Goal: Task Accomplishment & Management: Complete application form

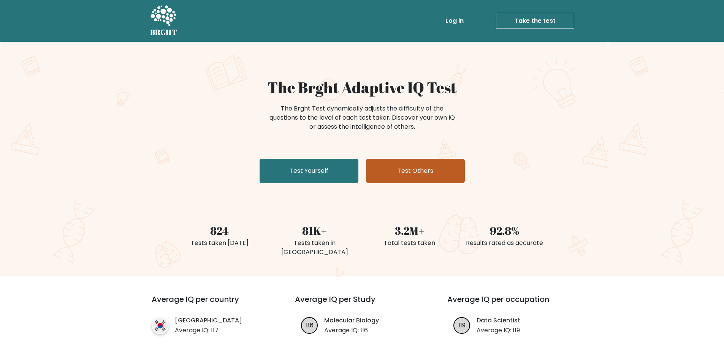
click at [386, 167] on link "Test Others" at bounding box center [415, 171] width 99 height 24
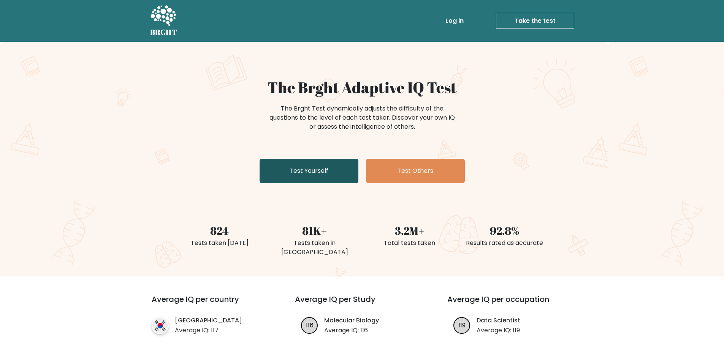
click at [291, 167] on link "Test Yourself" at bounding box center [309, 171] width 99 height 24
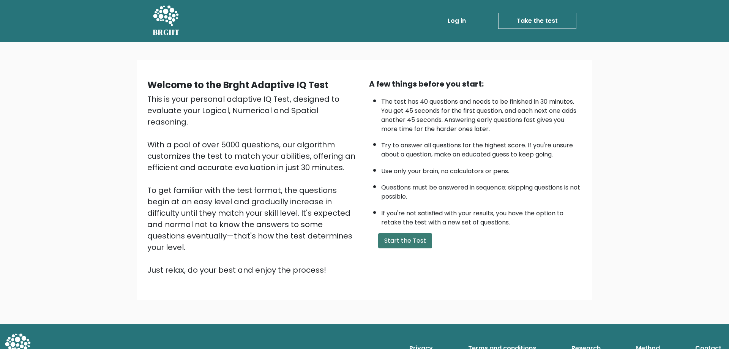
click at [406, 245] on button "Start the Test" at bounding box center [405, 240] width 54 height 15
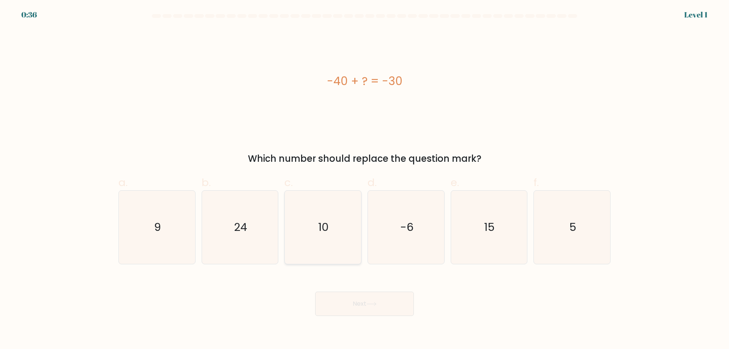
click at [335, 206] on icon "10" at bounding box center [322, 227] width 73 height 73
click at [365, 180] on input "c. 10" at bounding box center [365, 177] width 0 height 5
radio input "true"
click at [377, 299] on button "Next" at bounding box center [364, 304] width 99 height 24
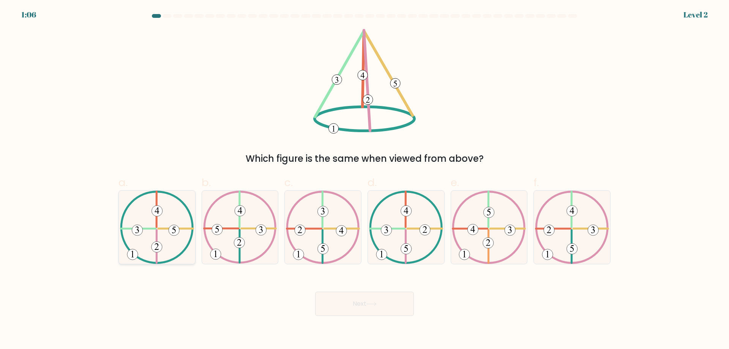
click at [164, 246] on icon at bounding box center [157, 227] width 74 height 73
click at [365, 180] on input "a." at bounding box center [365, 177] width 0 height 5
radio input "true"
drag, startPoint x: 337, startPoint y: 308, endPoint x: 331, endPoint y: 307, distance: 6.1
click at [337, 308] on button "Next" at bounding box center [364, 304] width 99 height 24
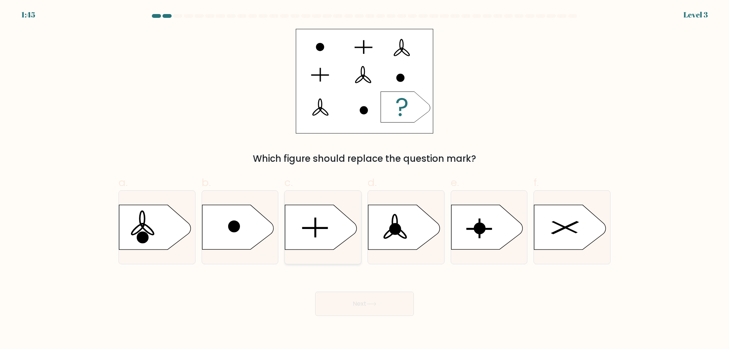
click at [337, 237] on icon at bounding box center [320, 227] width 71 height 44
click at [365, 180] on input "c." at bounding box center [365, 177] width 0 height 5
radio input "true"
click at [397, 303] on button "Next" at bounding box center [364, 304] width 99 height 24
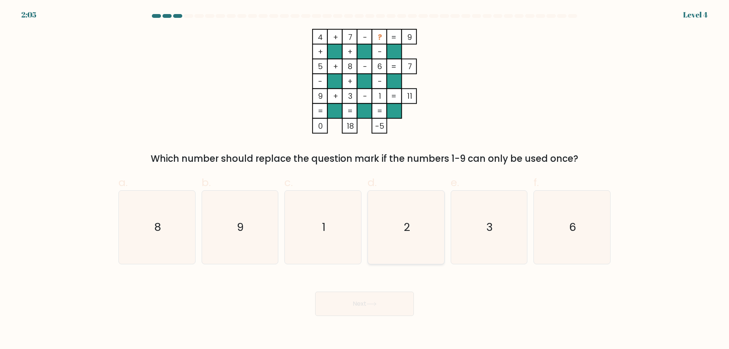
click at [424, 242] on icon "2" at bounding box center [406, 227] width 73 height 73
click at [365, 180] on input "d. 2" at bounding box center [365, 177] width 0 height 5
radio input "true"
click at [410, 301] on button "Next" at bounding box center [364, 304] width 99 height 24
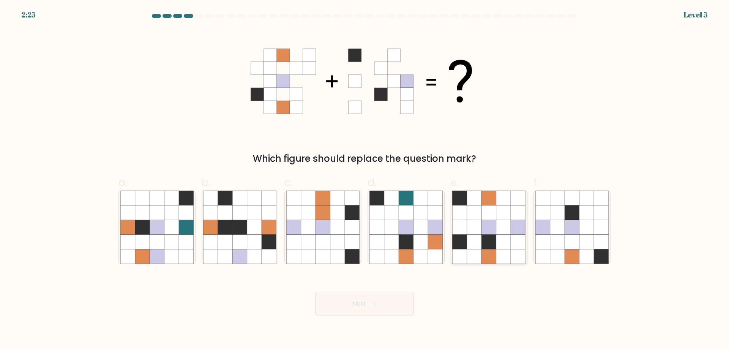
click at [482, 239] on icon at bounding box center [474, 242] width 14 height 14
click at [365, 180] on input "e." at bounding box center [365, 177] width 0 height 5
radio input "true"
click at [410, 307] on button "Next" at bounding box center [364, 304] width 99 height 24
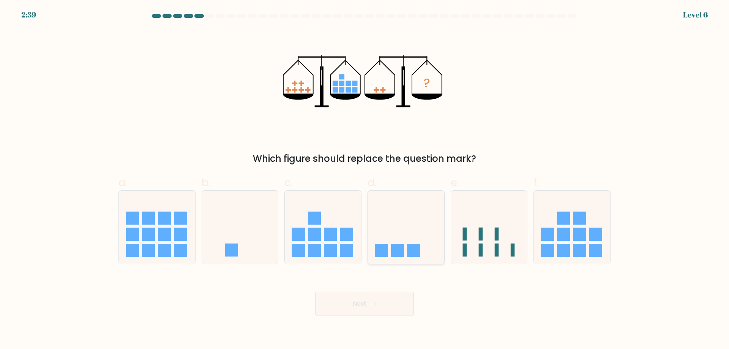
click at [407, 236] on icon at bounding box center [406, 227] width 76 height 63
click at [365, 180] on input "d." at bounding box center [365, 177] width 0 height 5
radio input "true"
click at [406, 310] on button "Next" at bounding box center [364, 304] width 99 height 24
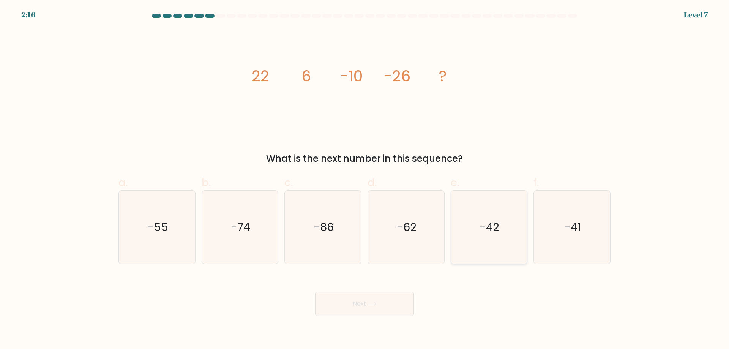
click at [511, 245] on icon "-42" at bounding box center [489, 227] width 73 height 73
click at [365, 180] on input "e. -42" at bounding box center [365, 177] width 0 height 5
radio input "true"
click at [391, 310] on button "Next" at bounding box center [364, 304] width 99 height 24
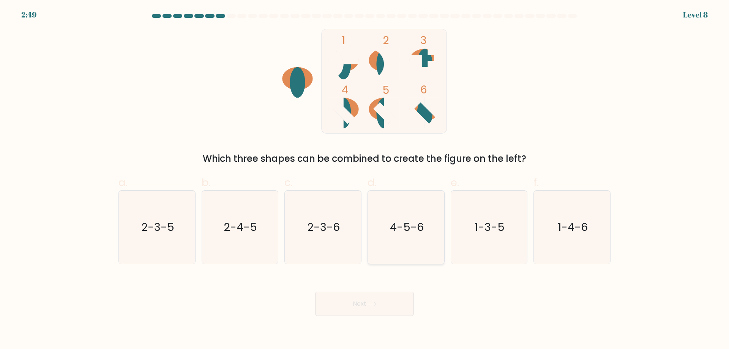
click at [428, 238] on icon "4-5-6" at bounding box center [406, 227] width 73 height 73
click at [365, 180] on input "d. 4-5-6" at bounding box center [365, 177] width 0 height 5
radio input "true"
click at [386, 308] on button "Next" at bounding box center [364, 304] width 99 height 24
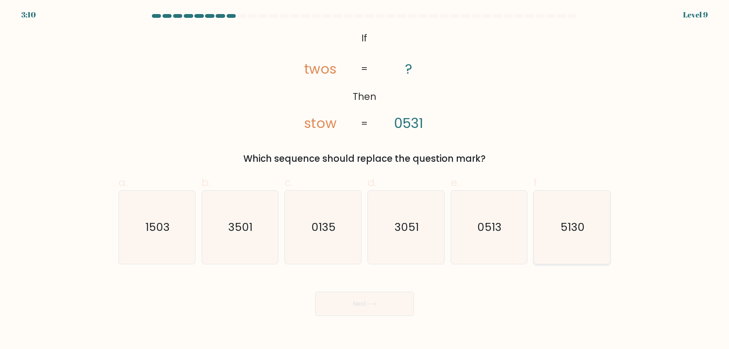
click at [554, 241] on icon "5130" at bounding box center [572, 227] width 73 height 73
click at [365, 180] on input "f. 5130" at bounding box center [365, 177] width 0 height 5
radio input "true"
click at [390, 301] on button "Next" at bounding box center [364, 304] width 99 height 24
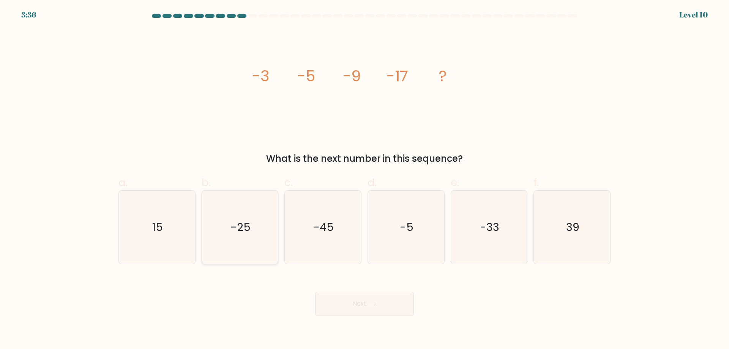
click at [252, 241] on icon "-25" at bounding box center [239, 227] width 73 height 73
click at [365, 180] on input "b. -25" at bounding box center [365, 177] width 0 height 5
radio input "true"
click at [352, 305] on button "Next" at bounding box center [364, 304] width 99 height 24
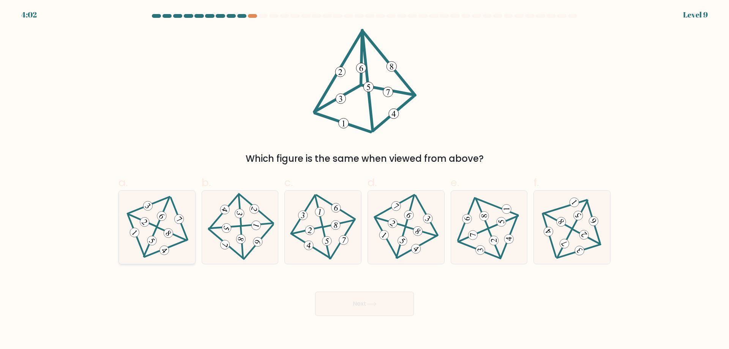
click at [172, 247] on 203 at bounding box center [166, 248] width 42 height 17
click at [365, 180] on input "a." at bounding box center [365, 177] width 0 height 5
radio input "true"
click at [357, 305] on button "Next" at bounding box center [364, 304] width 99 height 24
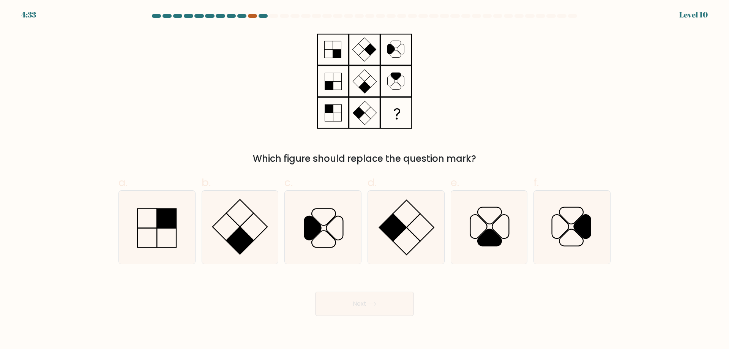
click at [252, 15] on div at bounding box center [252, 16] width 9 height 4
click at [244, 13] on div "4:32 Level 10" at bounding box center [364, 10] width 729 height 21
click at [242, 16] on div at bounding box center [241, 16] width 9 height 4
click at [262, 16] on div at bounding box center [263, 16] width 9 height 4
click at [263, 16] on div at bounding box center [263, 16] width 9 height 4
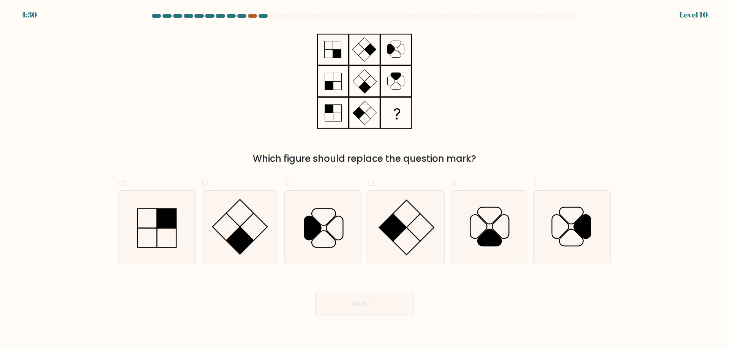
click at [253, 17] on div at bounding box center [252, 16] width 9 height 4
click at [302, 222] on icon at bounding box center [322, 227] width 73 height 73
click at [365, 180] on input "c." at bounding box center [365, 177] width 0 height 5
radio input "true"
click at [250, 17] on div at bounding box center [252, 16] width 9 height 4
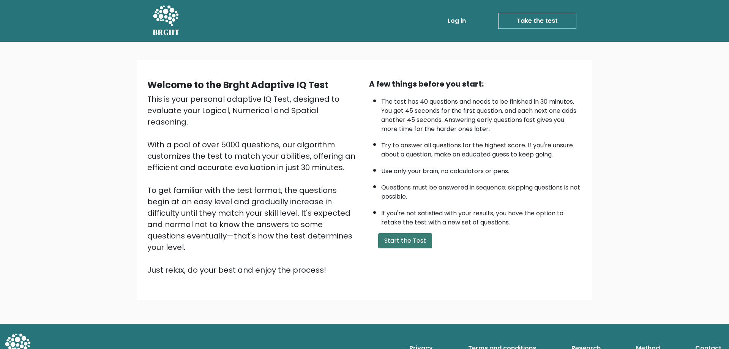
drag, startPoint x: 0, startPoint y: 0, endPoint x: 422, endPoint y: 239, distance: 484.7
click at [422, 239] on button "Start the Test" at bounding box center [405, 240] width 54 height 15
click at [471, 65] on div "Welcome to the Brght Adaptive IQ Test This is your personal adaptive IQ Test, d…" at bounding box center [365, 180] width 456 height 240
click at [457, 21] on link "Log in" at bounding box center [457, 20] width 24 height 15
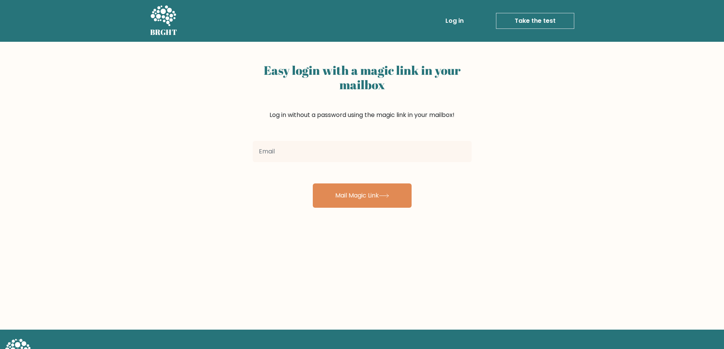
click at [378, 144] on input "email" at bounding box center [362, 151] width 219 height 21
type input "[EMAIL_ADDRESS][DOMAIN_NAME]"
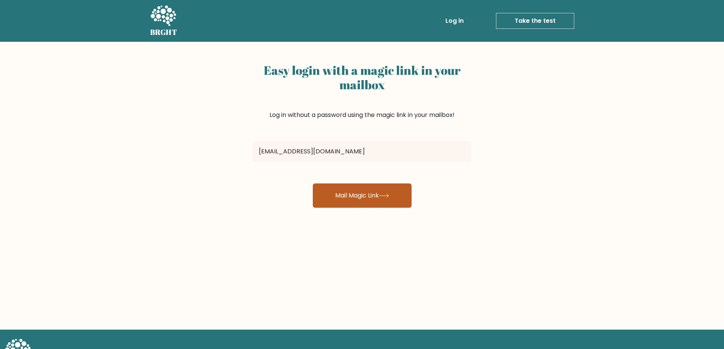
click at [379, 187] on button "Mail Magic Link" at bounding box center [362, 196] width 99 height 24
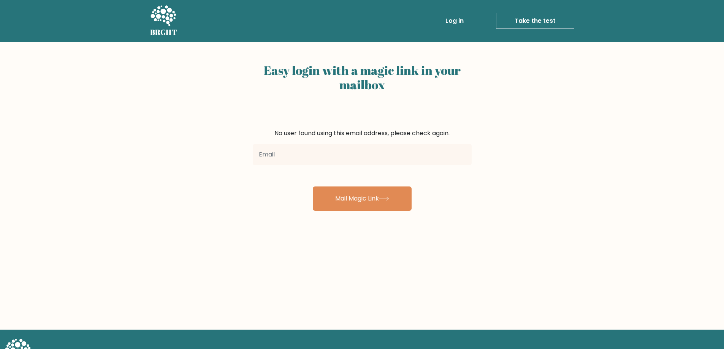
click at [514, 21] on link "Take the test" at bounding box center [535, 21] width 78 height 16
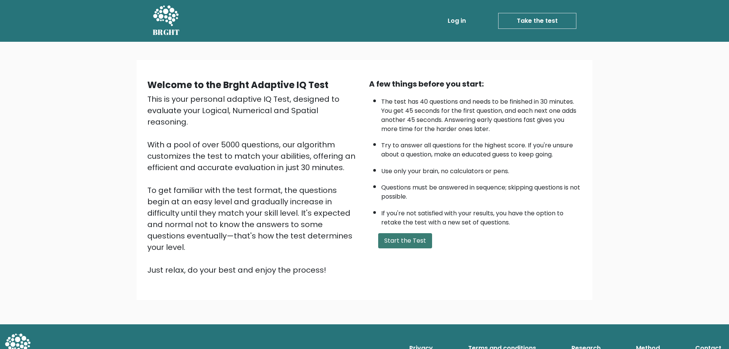
click at [407, 238] on button "Start the Test" at bounding box center [405, 240] width 54 height 15
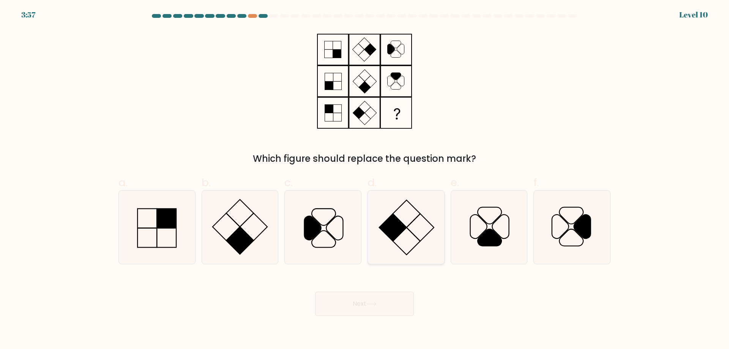
click at [432, 206] on icon at bounding box center [406, 227] width 73 height 73
click at [365, 180] on input "d." at bounding box center [365, 177] width 0 height 5
radio input "true"
drag, startPoint x: 381, startPoint y: 295, endPoint x: 384, endPoint y: 301, distance: 6.3
click at [382, 296] on button "Next" at bounding box center [364, 304] width 99 height 24
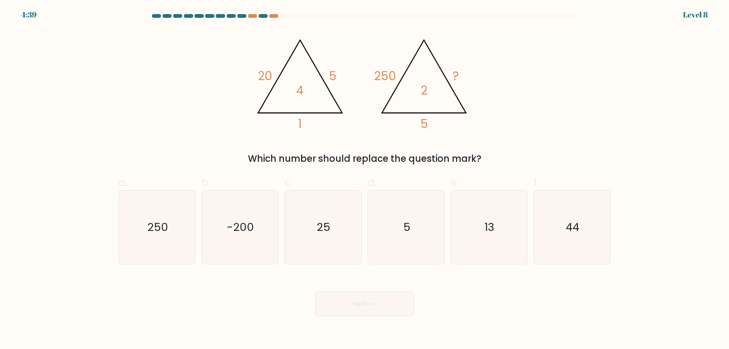
click at [363, 232] on div "c. 25" at bounding box center [323, 220] width 83 height 90
click at [343, 247] on icon "25" at bounding box center [322, 227] width 73 height 73
click at [365, 180] on input "c. 25" at bounding box center [365, 177] width 0 height 5
radio input "true"
click at [374, 312] on button "Next" at bounding box center [364, 304] width 99 height 24
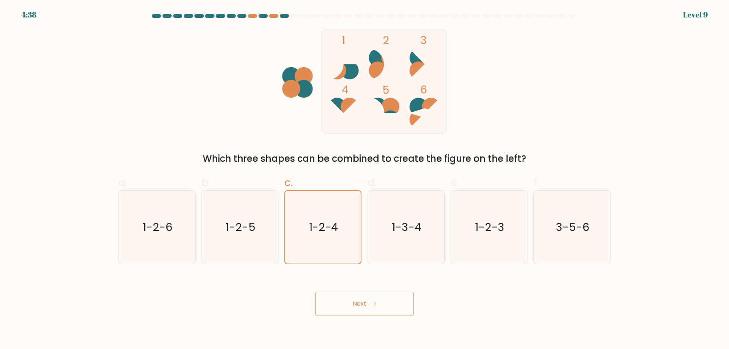
drag, startPoint x: 356, startPoint y: 302, endPoint x: 358, endPoint y: 291, distance: 10.9
click at [356, 302] on button "Next" at bounding box center [364, 304] width 99 height 24
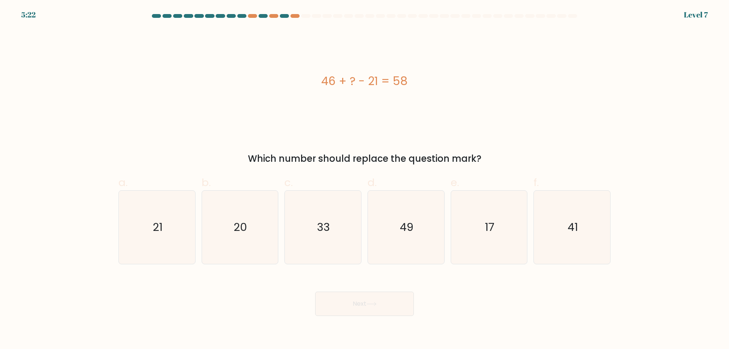
click at [331, 223] on icon "33" at bounding box center [322, 227] width 73 height 73
click at [365, 180] on input "c. 33" at bounding box center [365, 177] width 0 height 5
radio input "true"
drag, startPoint x: 361, startPoint y: 304, endPoint x: 362, endPoint y: 298, distance: 5.4
click at [362, 304] on button "Next" at bounding box center [364, 304] width 99 height 24
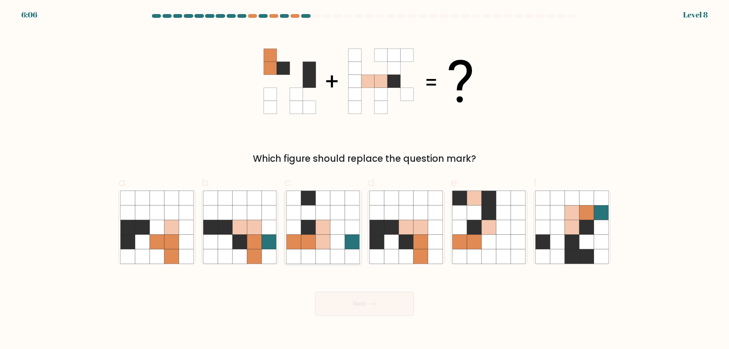
click at [339, 228] on icon at bounding box center [338, 227] width 14 height 14
click at [365, 180] on input "c." at bounding box center [365, 177] width 0 height 5
radio input "true"
click at [371, 307] on button "Next" at bounding box center [364, 304] width 99 height 24
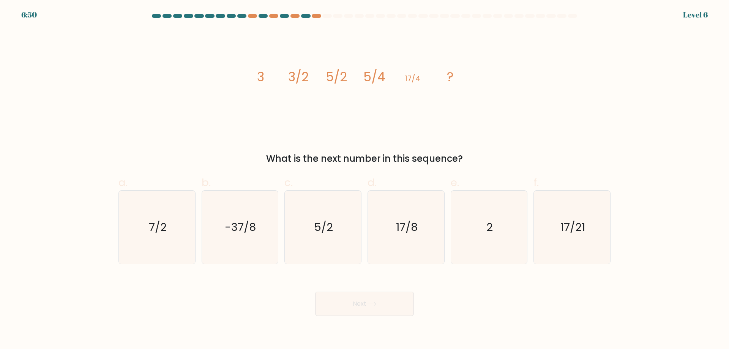
drag, startPoint x: 326, startPoint y: 220, endPoint x: 348, endPoint y: 267, distance: 52.0
click at [330, 223] on text "5/2" at bounding box center [324, 227] width 19 height 15
click at [366, 303] on button "Next" at bounding box center [364, 304] width 99 height 24
click at [333, 233] on icon "5/2" at bounding box center [322, 227] width 73 height 73
click at [365, 180] on input "c. 5/2" at bounding box center [365, 177] width 0 height 5
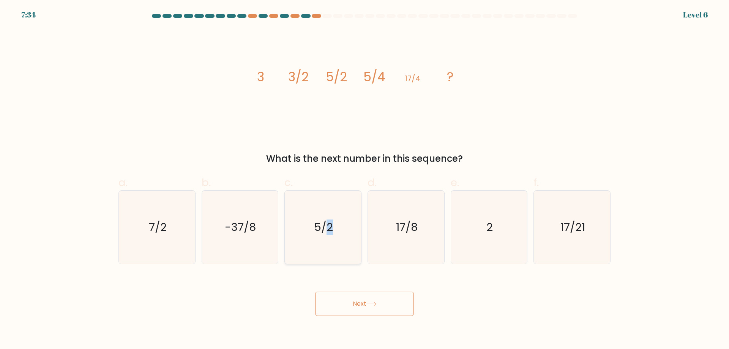
radio input "true"
click at [364, 298] on button "Next" at bounding box center [364, 304] width 99 height 24
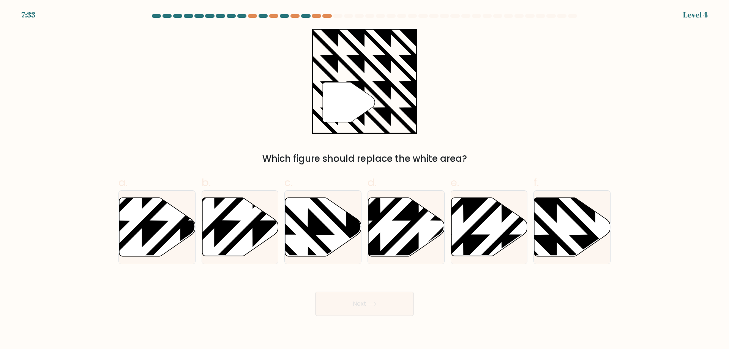
click at [355, 303] on button "Next" at bounding box center [364, 304] width 99 height 24
click at [327, 240] on icon at bounding box center [323, 227] width 76 height 59
click at [365, 180] on input "c." at bounding box center [365, 177] width 0 height 5
radio input "true"
click at [358, 312] on button "Next" at bounding box center [364, 304] width 99 height 24
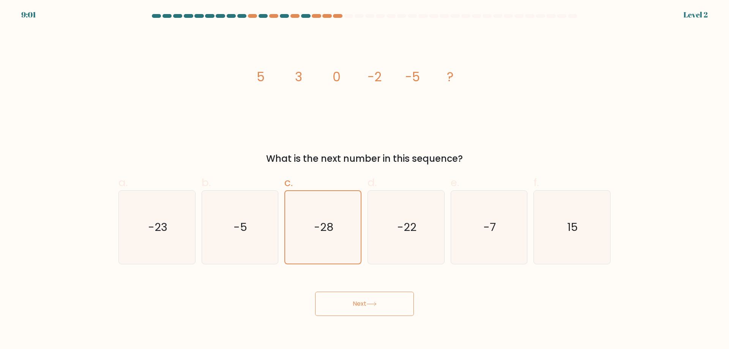
click at [355, 316] on body "9:01 Level 2" at bounding box center [364, 174] width 729 height 349
click at [354, 303] on button "Next" at bounding box center [364, 304] width 99 height 24
click at [329, 233] on text "-28" at bounding box center [323, 227] width 19 height 15
click at [365, 180] on input "c. -28" at bounding box center [365, 177] width 0 height 5
click at [361, 306] on button "Next" at bounding box center [364, 304] width 99 height 24
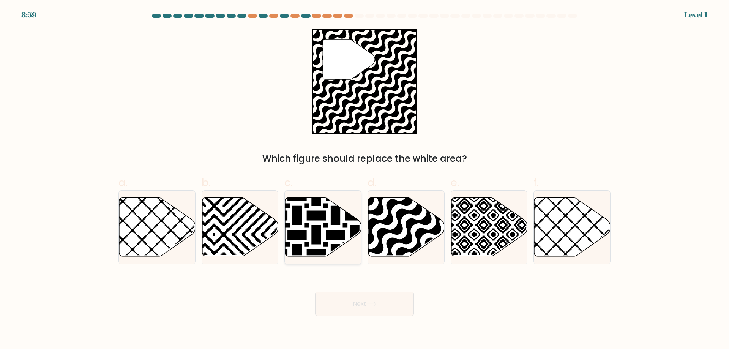
click at [331, 232] on icon at bounding box center [297, 197] width 154 height 154
click at [365, 180] on input "c." at bounding box center [365, 177] width 0 height 5
radio input "true"
drag, startPoint x: 362, startPoint y: 307, endPoint x: 335, endPoint y: 255, distance: 58.6
click at [362, 307] on button "Next" at bounding box center [364, 304] width 99 height 24
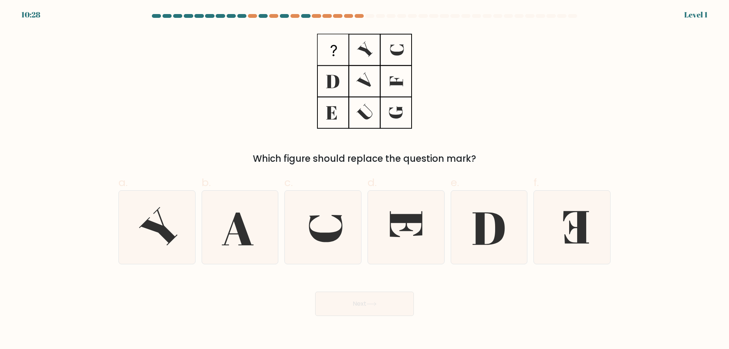
click at [353, 309] on button "Next" at bounding box center [364, 304] width 99 height 24
click at [321, 222] on icon at bounding box center [322, 227] width 73 height 73
click at [365, 180] on input "c." at bounding box center [365, 177] width 0 height 5
radio input "true"
click at [360, 299] on button "Next" at bounding box center [364, 304] width 99 height 24
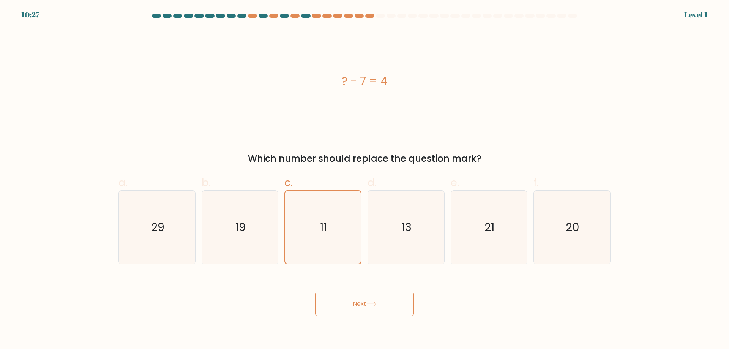
click at [361, 298] on button "Next" at bounding box center [364, 304] width 99 height 24
click at [325, 224] on text "11" at bounding box center [324, 227] width 7 height 15
click at [365, 180] on input "c. 11" at bounding box center [365, 177] width 0 height 5
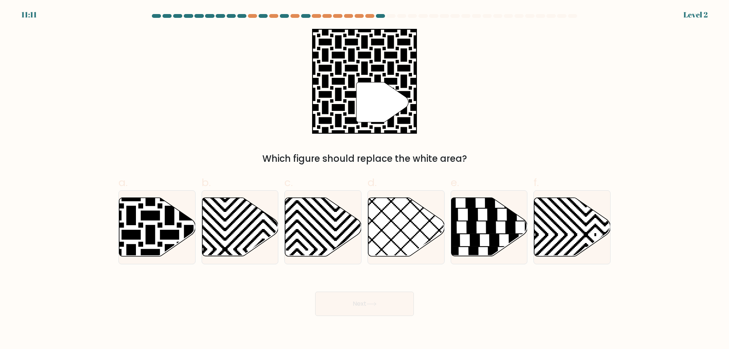
click at [356, 297] on button "Next" at bounding box center [364, 304] width 99 height 24
click at [334, 245] on icon at bounding box center [323, 227] width 76 height 59
click at [365, 180] on input "c." at bounding box center [365, 177] width 0 height 5
radio input "true"
click at [363, 297] on button "Next" at bounding box center [364, 304] width 99 height 24
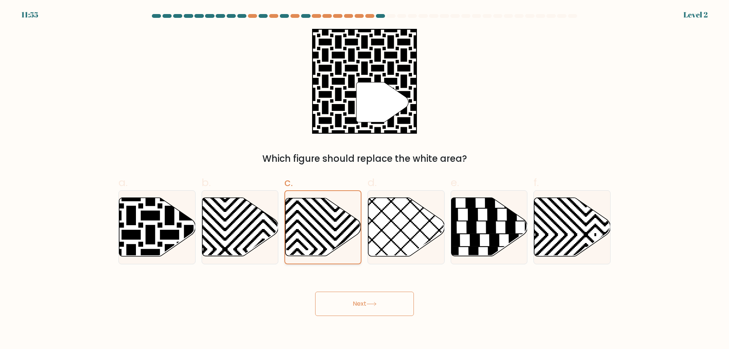
click at [326, 230] on icon at bounding box center [298, 259] width 152 height 152
click at [365, 180] on input "c." at bounding box center [365, 177] width 0 height 5
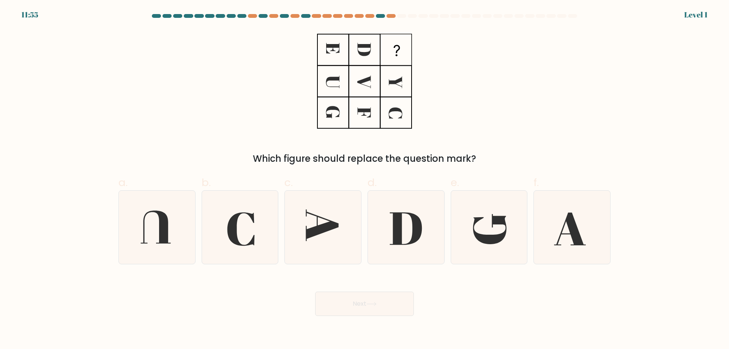
click at [359, 290] on div "Next" at bounding box center [365, 295] width 502 height 43
drag, startPoint x: 321, startPoint y: 217, endPoint x: 339, endPoint y: 259, distance: 45.9
click at [328, 229] on icon at bounding box center [322, 227] width 73 height 73
click at [365, 180] on input "c." at bounding box center [365, 177] width 0 height 5
radio input "true"
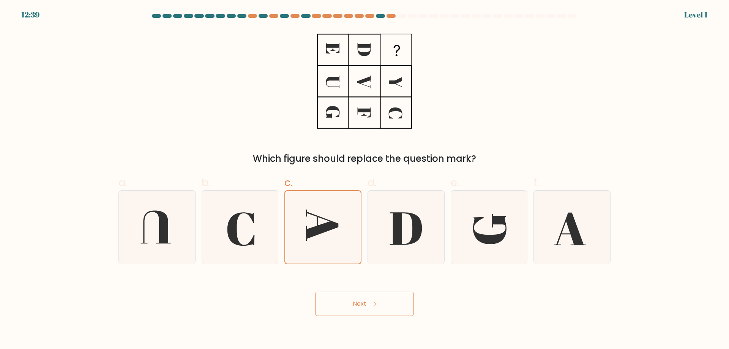
drag, startPoint x: 361, startPoint y: 298, endPoint x: 328, endPoint y: 242, distance: 64.4
click at [361, 297] on button "Next" at bounding box center [364, 304] width 99 height 24
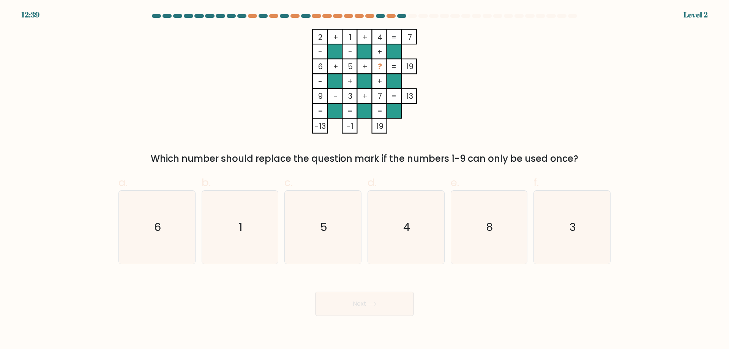
click at [350, 291] on div "Next" at bounding box center [365, 295] width 502 height 43
drag, startPoint x: 321, startPoint y: 217, endPoint x: 328, endPoint y: 245, distance: 28.1
click at [321, 220] on icon "5" at bounding box center [322, 227] width 73 height 73
click at [365, 180] on input "c. 5" at bounding box center [365, 177] width 0 height 5
radio input "true"
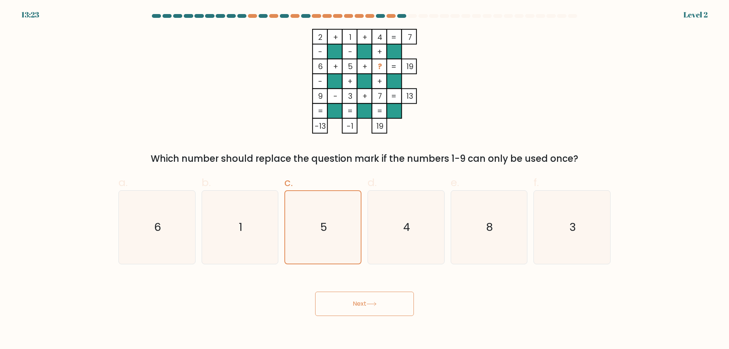
click at [350, 292] on button "Next" at bounding box center [364, 304] width 99 height 24
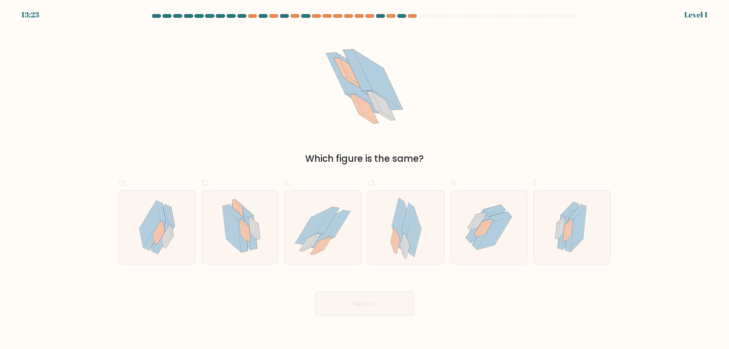
click at [332, 232] on icon at bounding box center [339, 223] width 22 height 27
click at [365, 180] on input "c." at bounding box center [365, 177] width 0 height 5
radio input "true"
click at [359, 299] on button "Next" at bounding box center [364, 304] width 99 height 24
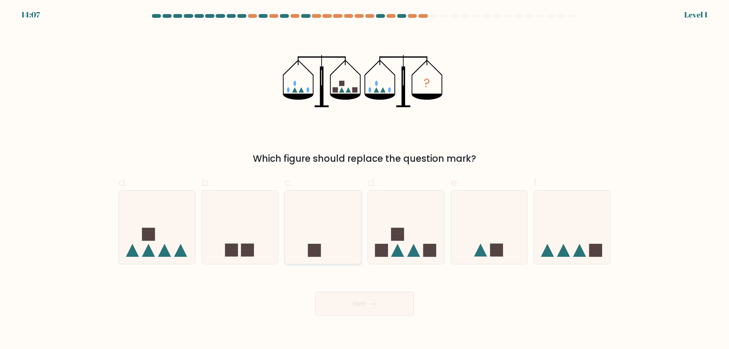
drag, startPoint x: 352, startPoint y: 305, endPoint x: 335, endPoint y: 242, distance: 65.4
click at [352, 295] on button "Next" at bounding box center [364, 304] width 99 height 24
click at [331, 230] on icon at bounding box center [323, 227] width 76 height 63
click at [365, 180] on input "c." at bounding box center [365, 177] width 0 height 5
radio input "true"
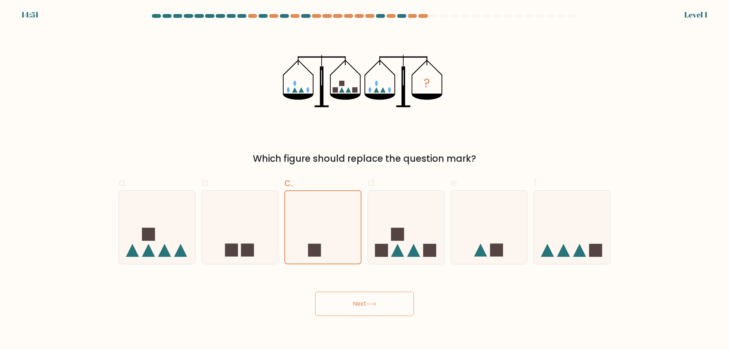
click at [348, 296] on button "Next" at bounding box center [364, 304] width 99 height 24
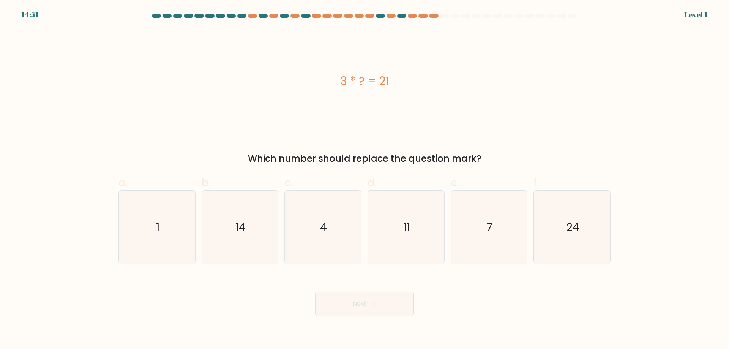
drag, startPoint x: 351, startPoint y: 302, endPoint x: 350, endPoint y: 293, distance: 8.8
click at [351, 298] on button "Next" at bounding box center [364, 304] width 99 height 24
click at [323, 218] on icon "4" at bounding box center [322, 227] width 73 height 73
click at [365, 180] on input "c. 4" at bounding box center [365, 177] width 0 height 5
radio input "true"
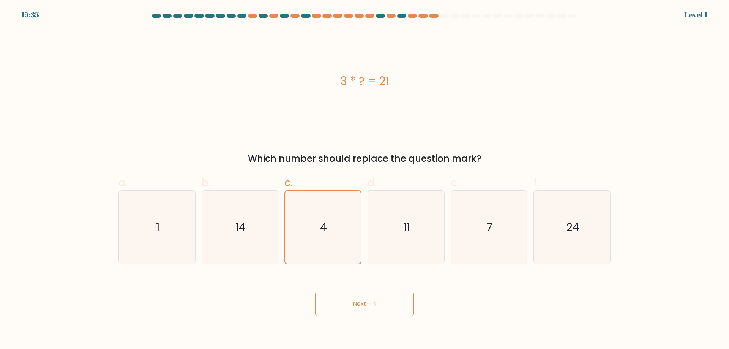
click at [351, 301] on button "Next" at bounding box center [364, 304] width 99 height 24
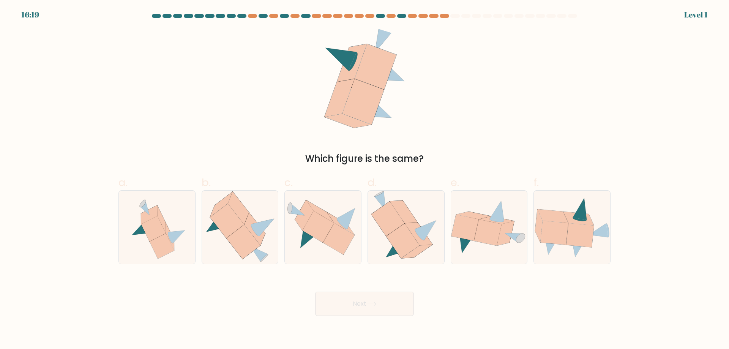
drag, startPoint x: 356, startPoint y: 303, endPoint x: 354, endPoint y: 294, distance: 9.7
click at [356, 302] on button "Next" at bounding box center [364, 304] width 99 height 24
click at [325, 231] on icon at bounding box center [319, 227] width 32 height 32
click at [365, 180] on input "c." at bounding box center [365, 177] width 0 height 5
radio input "true"
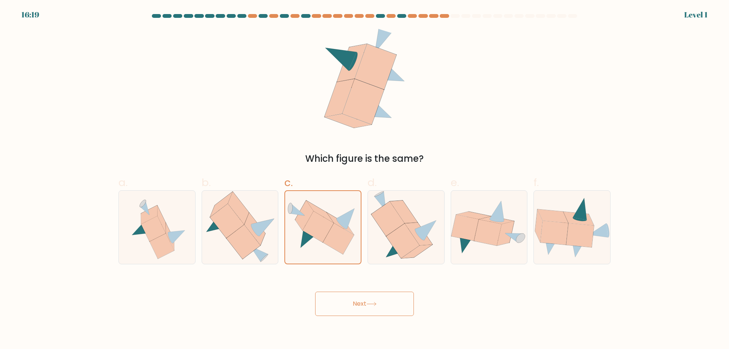
click at [351, 299] on button "Next" at bounding box center [364, 304] width 99 height 24
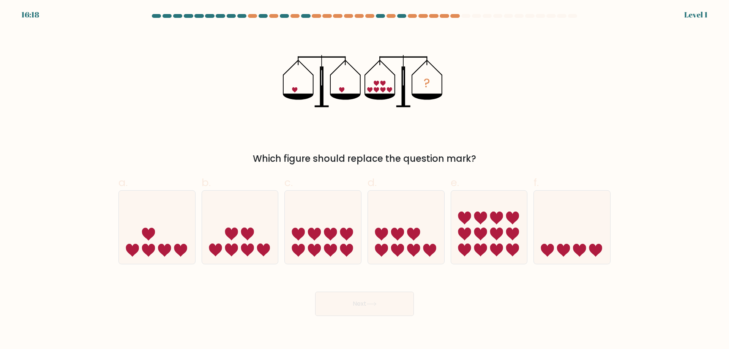
drag, startPoint x: 348, startPoint y: 290, endPoint x: 340, endPoint y: 256, distance: 35.1
click at [348, 290] on div "Next" at bounding box center [365, 295] width 502 height 43
drag, startPoint x: 334, startPoint y: 213, endPoint x: 334, endPoint y: 229, distance: 16.0
click at [334, 214] on icon at bounding box center [323, 227] width 76 height 63
click at [365, 180] on input "c." at bounding box center [365, 177] width 0 height 5
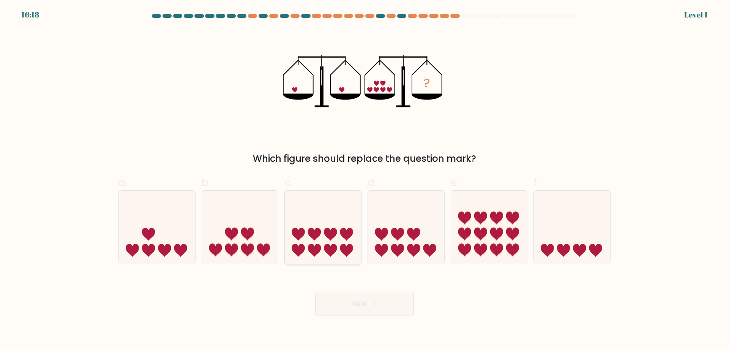
radio input "true"
drag, startPoint x: 355, startPoint y: 300, endPoint x: 355, endPoint y: 295, distance: 5.3
click at [355, 297] on button "Next" at bounding box center [364, 304] width 99 height 24
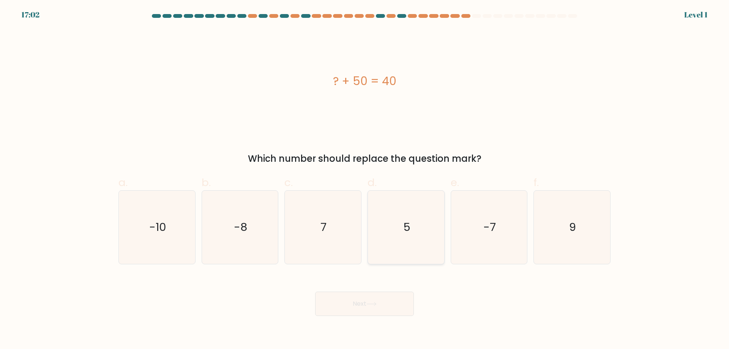
click at [396, 226] on icon "5" at bounding box center [406, 227] width 73 height 73
click at [365, 180] on input "d. 5" at bounding box center [365, 177] width 0 height 5
radio input "true"
click at [383, 295] on button "Next" at bounding box center [364, 304] width 99 height 24
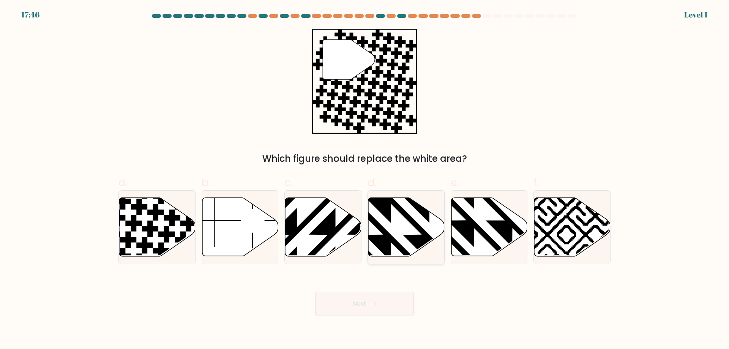
click at [426, 239] on icon at bounding box center [430, 197] width 154 height 154
click at [365, 180] on input "d." at bounding box center [365, 177] width 0 height 5
radio input "true"
click at [397, 297] on button "Next" at bounding box center [364, 304] width 99 height 24
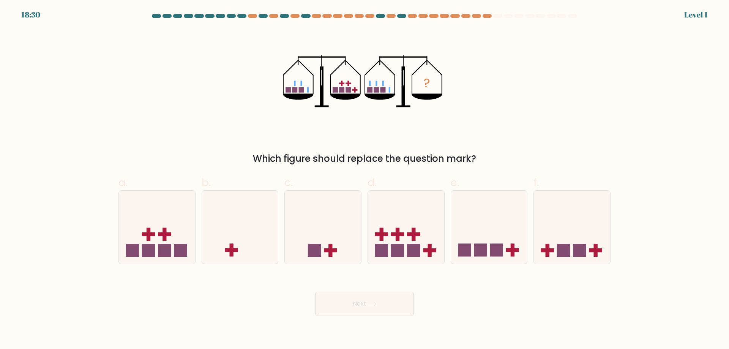
click at [418, 238] on icon at bounding box center [406, 227] width 76 height 63
click at [365, 180] on input "d." at bounding box center [365, 177] width 0 height 5
radio input "true"
click at [403, 298] on button "Next" at bounding box center [364, 304] width 99 height 24
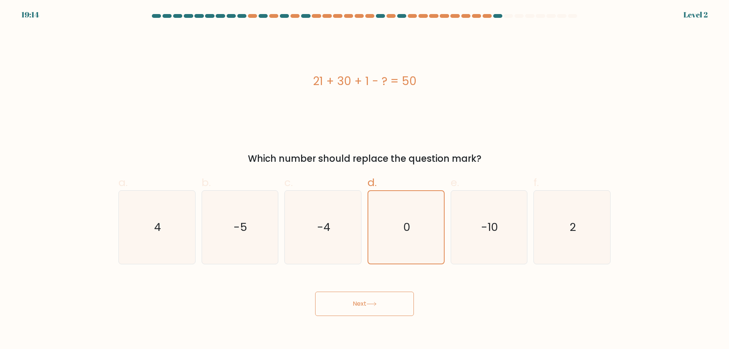
click at [402, 306] on button "Next" at bounding box center [364, 304] width 99 height 24
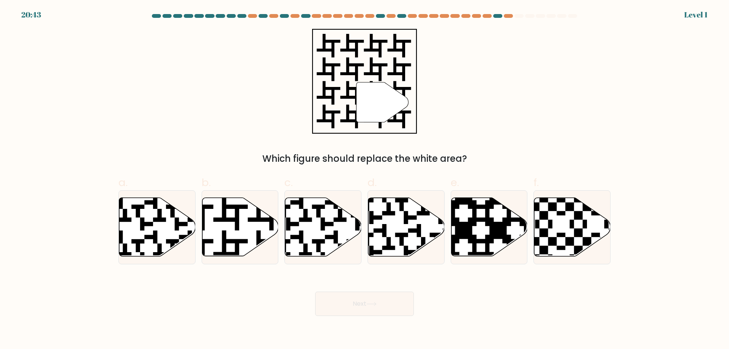
click at [397, 305] on button "Next" at bounding box center [364, 304] width 99 height 24
click at [415, 237] on icon at bounding box center [407, 227] width 76 height 59
click at [365, 180] on input "d." at bounding box center [365, 177] width 0 height 5
radio input "true"
click at [399, 307] on button "Next" at bounding box center [364, 304] width 99 height 24
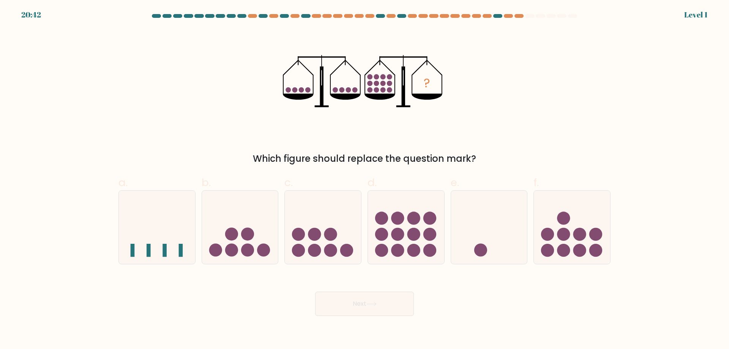
click at [419, 228] on icon at bounding box center [406, 227] width 76 height 63
click at [365, 180] on input "d." at bounding box center [365, 177] width 0 height 5
radio input "true"
click at [402, 299] on button "Next" at bounding box center [364, 304] width 99 height 24
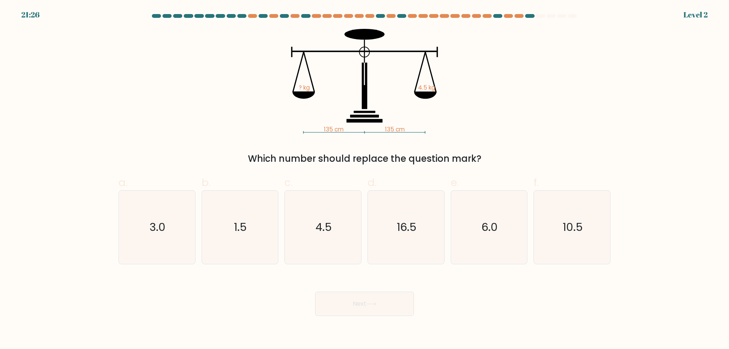
click at [416, 227] on text "16.5" at bounding box center [407, 227] width 20 height 15
click at [365, 180] on input "d. 16.5" at bounding box center [365, 177] width 0 height 5
radio input "true"
click at [397, 310] on button "Next" at bounding box center [364, 304] width 99 height 24
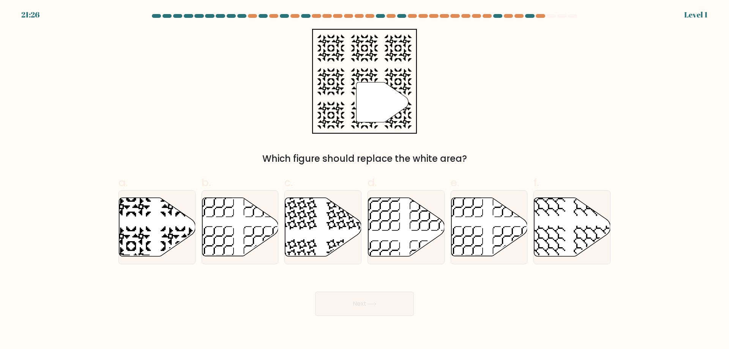
click at [416, 236] on icon at bounding box center [407, 227] width 76 height 59
click at [365, 180] on input "d." at bounding box center [365, 177] width 0 height 5
radio input "true"
drag, startPoint x: 391, startPoint y: 312, endPoint x: 399, endPoint y: 279, distance: 34.4
click at [391, 312] on button "Next" at bounding box center [364, 304] width 99 height 24
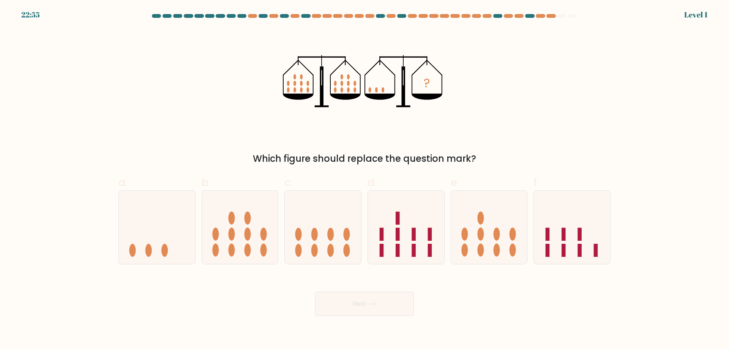
click at [418, 231] on icon at bounding box center [406, 227] width 76 height 63
click at [365, 180] on input "d." at bounding box center [365, 177] width 0 height 5
radio input "true"
drag, startPoint x: 396, startPoint y: 306, endPoint x: 414, endPoint y: 250, distance: 58.5
click at [398, 303] on button "Next" at bounding box center [364, 304] width 99 height 24
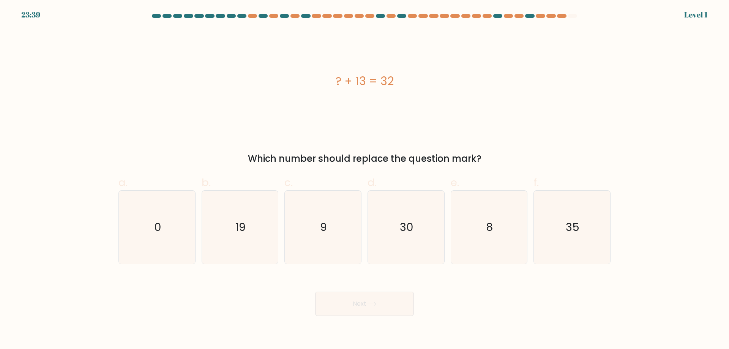
click at [418, 237] on icon "30" at bounding box center [406, 227] width 73 height 73
click at [365, 180] on input "d. 30" at bounding box center [365, 177] width 0 height 5
radio input "true"
click at [392, 299] on button "Next" at bounding box center [364, 304] width 99 height 24
click at [413, 237] on icon "30" at bounding box center [406, 227] width 73 height 73
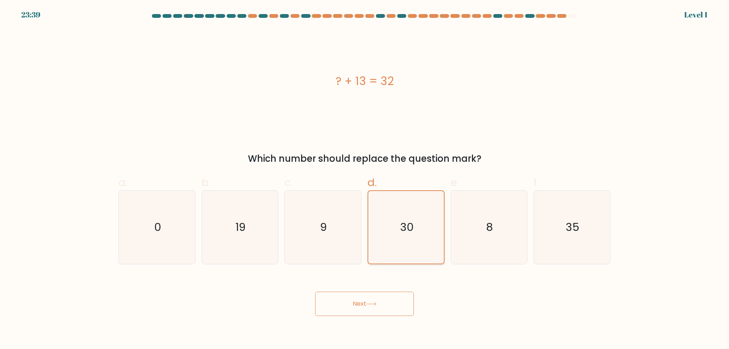
click at [365, 180] on input "d. 30" at bounding box center [365, 177] width 0 height 5
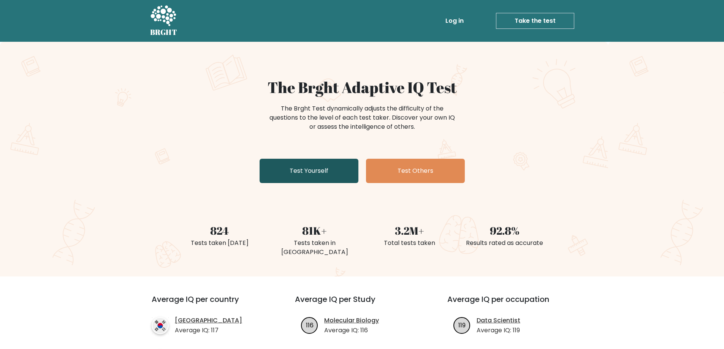
click at [271, 167] on link "Test Yourself" at bounding box center [309, 171] width 99 height 24
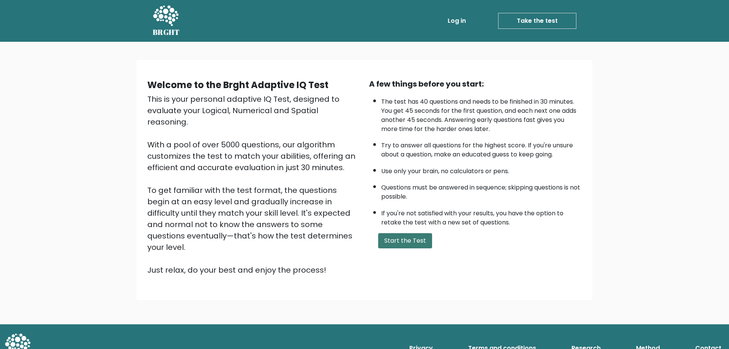
click at [408, 239] on button "Start the Test" at bounding box center [405, 240] width 54 height 15
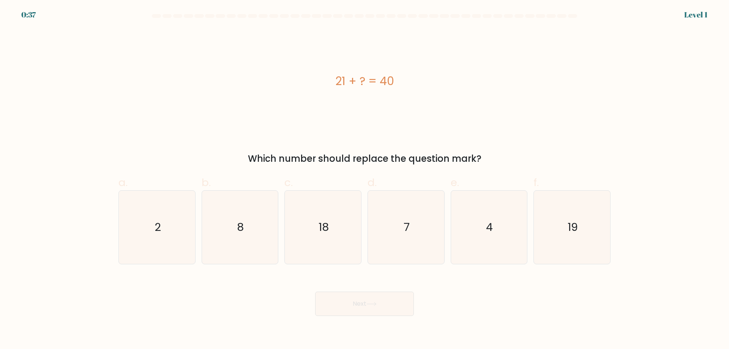
click at [690, 18] on form "a. 2" at bounding box center [364, 165] width 729 height 302
click at [570, 231] on text "19" at bounding box center [573, 227] width 10 height 15
click at [365, 180] on input "f. 19" at bounding box center [365, 177] width 0 height 5
radio input "true"
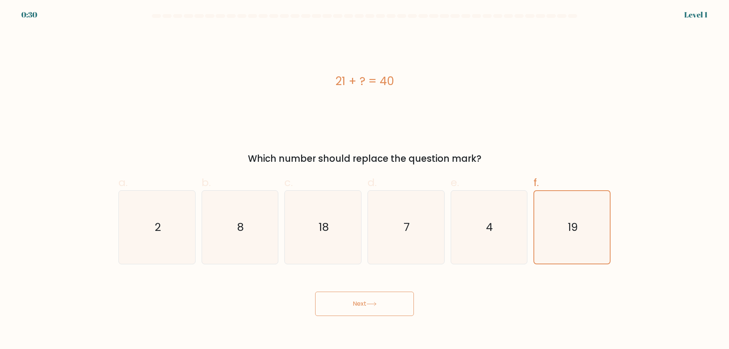
click at [383, 305] on button "Next" at bounding box center [364, 304] width 99 height 24
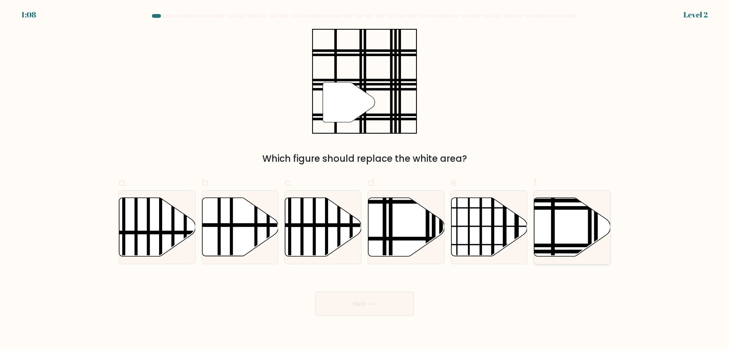
click at [561, 224] on icon at bounding box center [573, 227] width 76 height 59
click at [365, 180] on input "f." at bounding box center [365, 177] width 0 height 5
radio input "true"
click at [386, 309] on button "Next" at bounding box center [364, 304] width 99 height 24
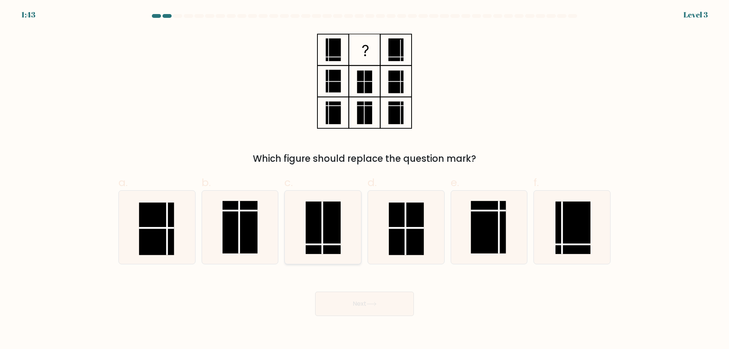
click at [345, 252] on icon at bounding box center [322, 227] width 73 height 73
click at [365, 180] on input "c." at bounding box center [365, 177] width 0 height 5
radio input "true"
click at [403, 307] on button "Next" at bounding box center [364, 304] width 99 height 24
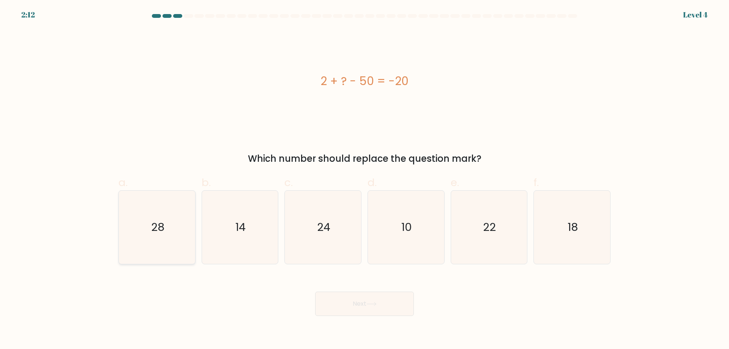
click at [188, 238] on icon "28" at bounding box center [156, 227] width 73 height 73
click at [365, 180] on input "a. 28" at bounding box center [365, 177] width 0 height 5
radio input "true"
click at [400, 305] on button "Next" at bounding box center [364, 304] width 99 height 24
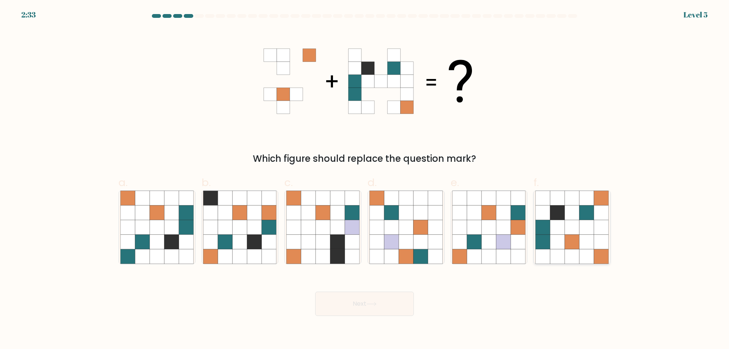
click at [547, 239] on icon at bounding box center [543, 242] width 14 height 14
click at [365, 180] on input "f." at bounding box center [365, 177] width 0 height 5
radio input "true"
click at [398, 310] on button "Next" at bounding box center [364, 304] width 99 height 24
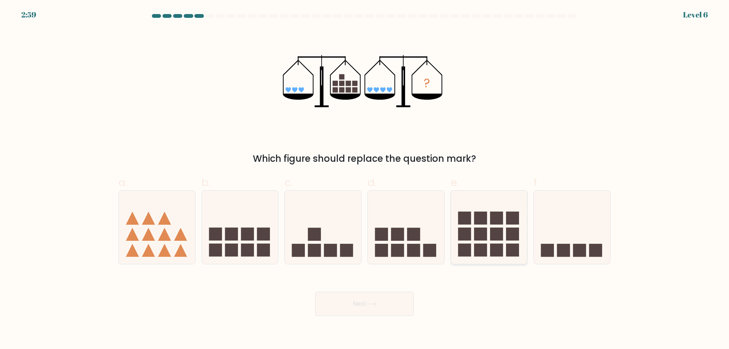
click at [503, 240] on icon at bounding box center [489, 227] width 76 height 63
click at [365, 180] on input "e." at bounding box center [365, 177] width 0 height 5
radio input "true"
click at [400, 300] on button "Next" at bounding box center [364, 304] width 99 height 24
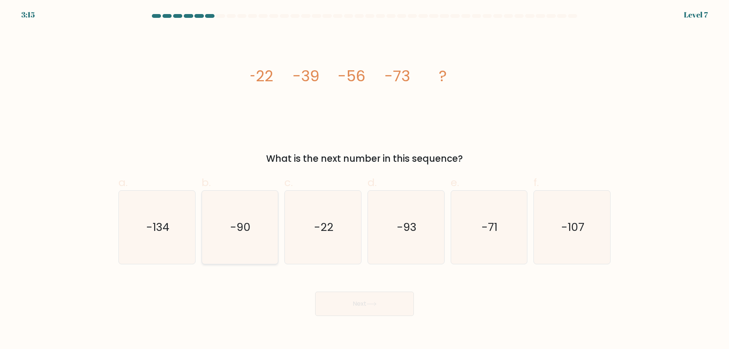
click at [263, 237] on icon "-90" at bounding box center [239, 227] width 73 height 73
click at [365, 180] on input "b. -90" at bounding box center [365, 177] width 0 height 5
radio input "true"
click at [375, 314] on button "Next" at bounding box center [364, 304] width 99 height 24
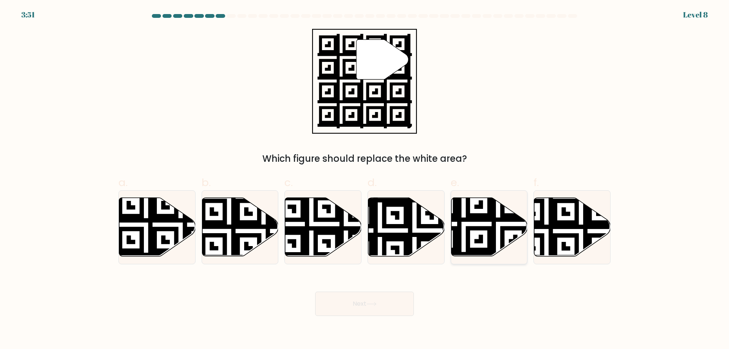
click at [483, 238] on icon at bounding box center [464, 259] width 138 height 138
click at [365, 180] on input "e." at bounding box center [365, 177] width 0 height 5
radio input "true"
click at [404, 307] on button "Next" at bounding box center [364, 304] width 99 height 24
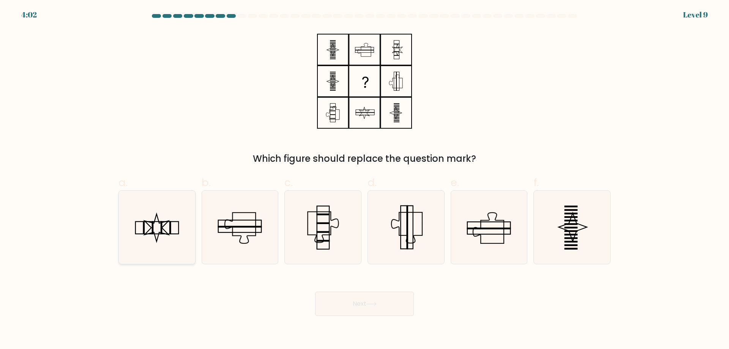
click at [165, 257] on icon at bounding box center [156, 227] width 73 height 73
click at [365, 180] on input "a." at bounding box center [365, 177] width 0 height 5
radio input "true"
click at [398, 310] on button "Next" at bounding box center [364, 304] width 99 height 24
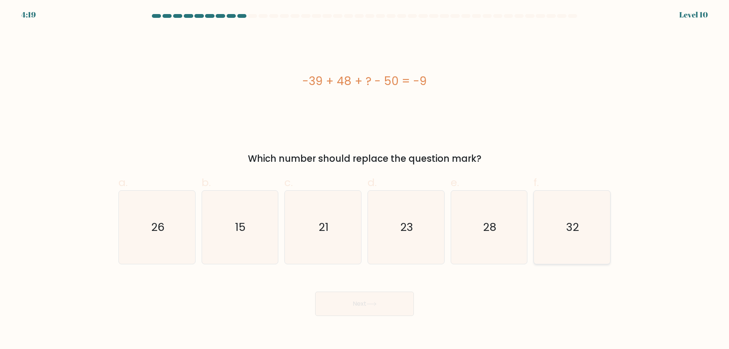
click at [583, 230] on icon "32" at bounding box center [572, 227] width 73 height 73
click at [365, 180] on input "f. 32" at bounding box center [365, 177] width 0 height 5
radio input "true"
click at [391, 306] on button "Next" at bounding box center [364, 304] width 99 height 24
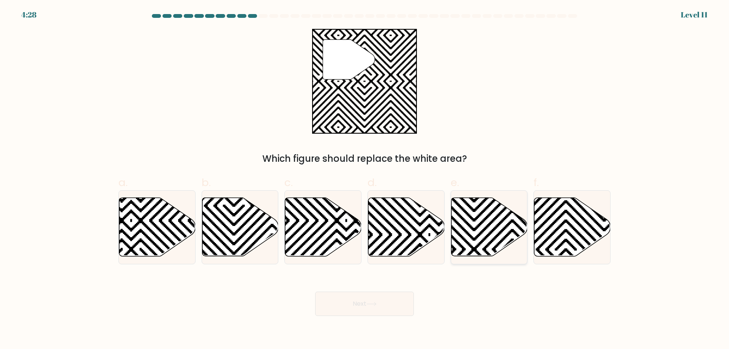
click at [496, 234] on icon at bounding box center [489, 227] width 76 height 59
click at [365, 180] on input "e." at bounding box center [365, 177] width 0 height 5
radio input "true"
click at [377, 305] on icon at bounding box center [372, 304] width 10 height 4
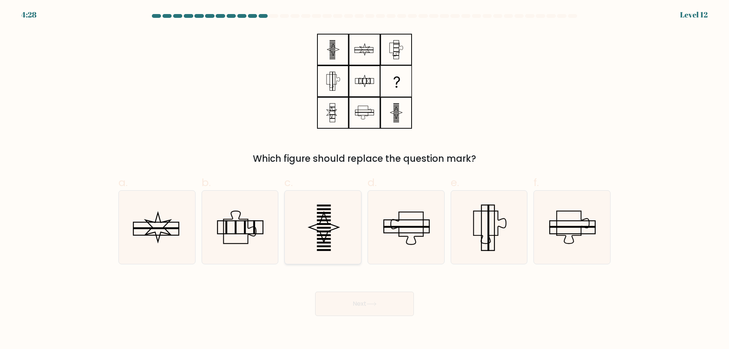
click at [318, 245] on icon at bounding box center [322, 227] width 73 height 73
click at [365, 180] on input "c." at bounding box center [365, 177] width 0 height 5
radio input "true"
click at [384, 306] on button "Next" at bounding box center [364, 304] width 99 height 24
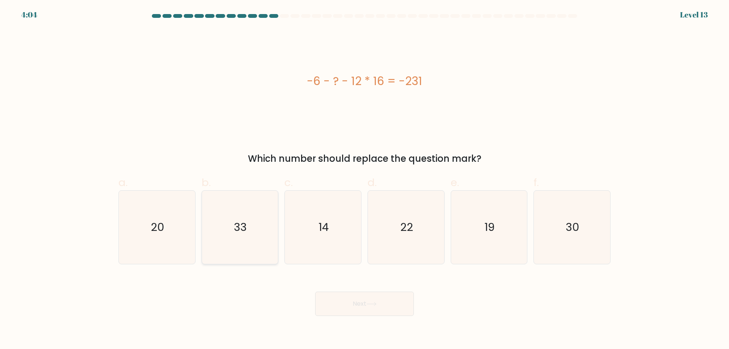
click at [248, 248] on icon "33" at bounding box center [239, 227] width 73 height 73
click at [365, 180] on input "b. 33" at bounding box center [365, 177] width 0 height 5
radio input "true"
click at [391, 303] on button "Next" at bounding box center [364, 304] width 99 height 24
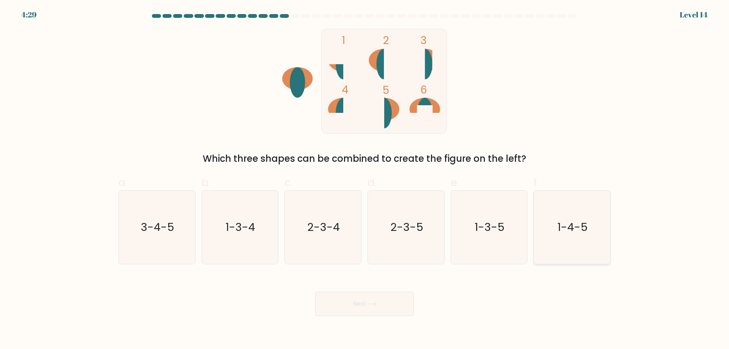
click at [576, 241] on icon "1-4-5" at bounding box center [572, 227] width 73 height 73
click at [365, 180] on input "f. 1-4-5" at bounding box center [365, 177] width 0 height 5
radio input "true"
click at [404, 298] on button "Next" at bounding box center [364, 304] width 99 height 24
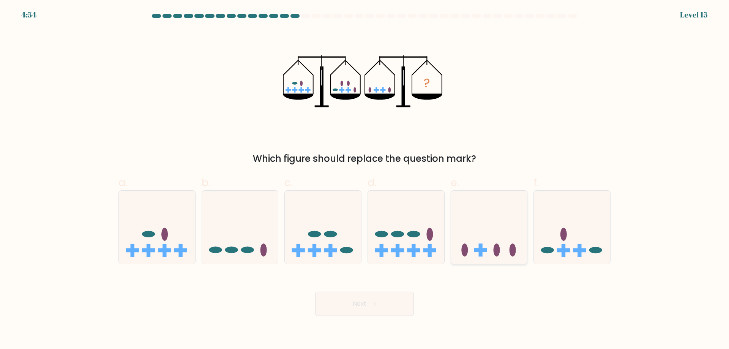
click at [470, 227] on icon at bounding box center [489, 227] width 76 height 63
click at [365, 180] on input "e." at bounding box center [365, 177] width 0 height 5
radio input "true"
click at [390, 309] on button "Next" at bounding box center [364, 304] width 99 height 24
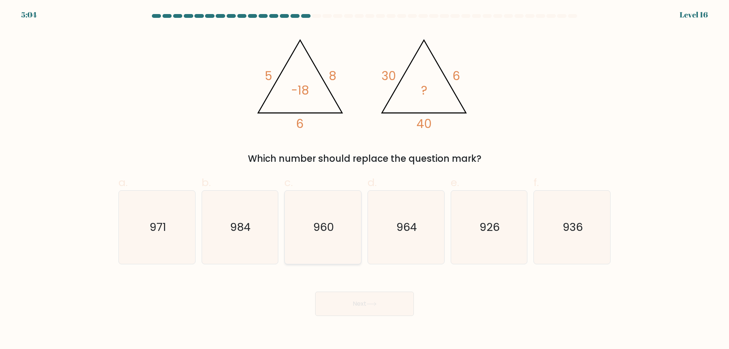
click at [319, 241] on icon "960" at bounding box center [322, 227] width 73 height 73
click at [365, 180] on input "c. 960" at bounding box center [365, 177] width 0 height 5
radio input "true"
click at [381, 304] on button "Next" at bounding box center [364, 304] width 99 height 24
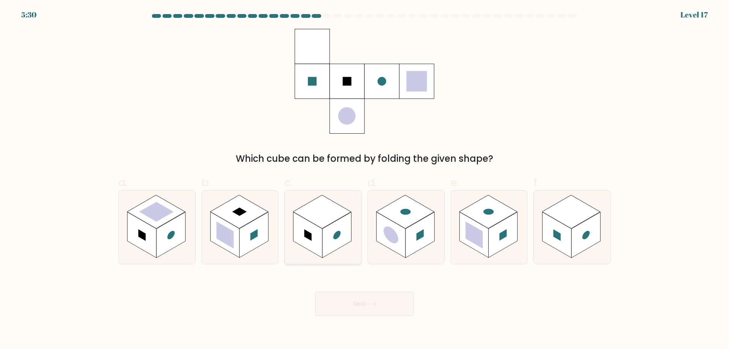
click at [322, 201] on rect at bounding box center [322, 211] width 58 height 33
click at [365, 180] on input "c." at bounding box center [365, 177] width 0 height 5
radio input "true"
click at [371, 303] on icon at bounding box center [372, 304] width 10 height 4
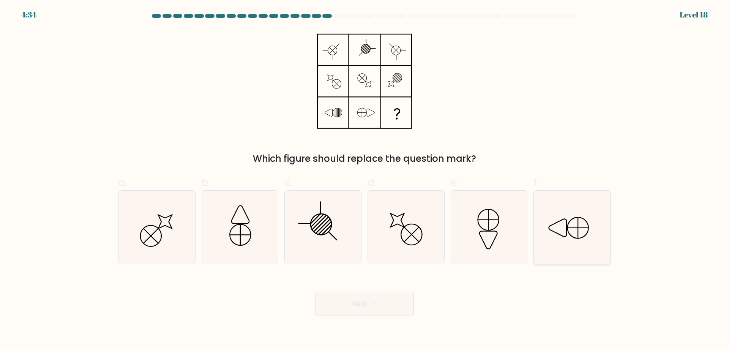
click at [570, 238] on icon at bounding box center [572, 227] width 73 height 73
click at [365, 180] on input "f." at bounding box center [365, 177] width 0 height 5
radio input "true"
click at [399, 308] on button "Next" at bounding box center [364, 304] width 99 height 24
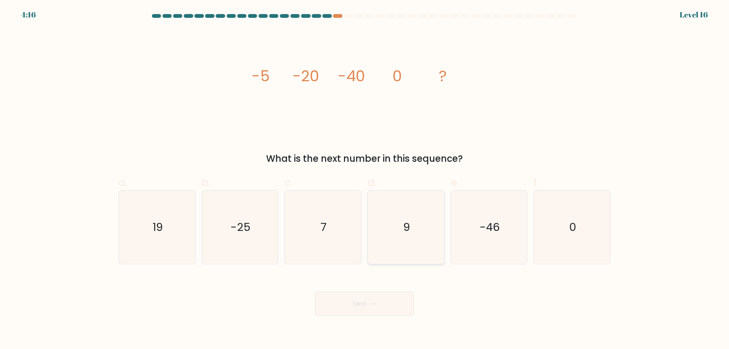
click at [414, 240] on icon "9" at bounding box center [406, 227] width 73 height 73
click at [365, 180] on input "d. 9" at bounding box center [365, 177] width 0 height 5
radio input "true"
click at [488, 234] on text "-46" at bounding box center [490, 227] width 20 height 15
click at [365, 180] on input "e. -46" at bounding box center [365, 177] width 0 height 5
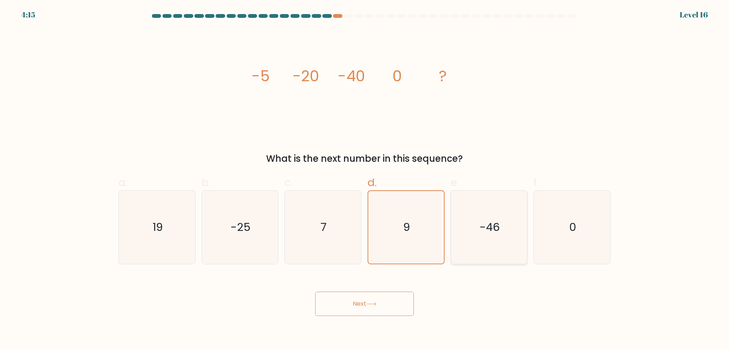
radio input "true"
click at [354, 238] on icon "7" at bounding box center [322, 227] width 73 height 73
click at [365, 180] on input "c. 7" at bounding box center [365, 177] width 0 height 5
radio input "true"
click at [415, 231] on icon "9" at bounding box center [406, 227] width 73 height 73
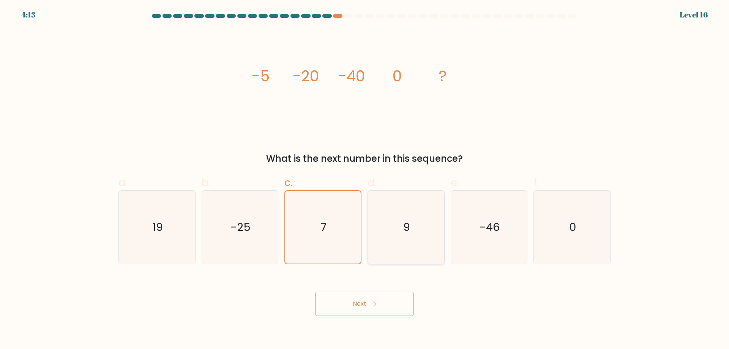
click at [365, 180] on input "d. 9" at bounding box center [365, 177] width 0 height 5
radio input "true"
click at [491, 231] on text "-46" at bounding box center [490, 227] width 20 height 15
click at [365, 180] on input "e. -46" at bounding box center [365, 177] width 0 height 5
radio input "true"
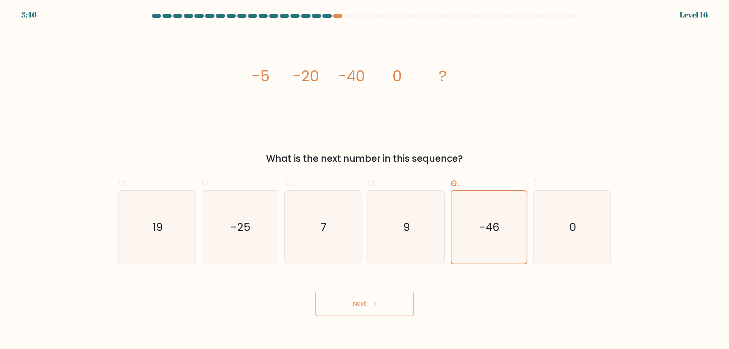
click at [199, 212] on div "b. -25" at bounding box center [240, 220] width 83 height 90
click at [235, 222] on text "-25" at bounding box center [241, 227] width 20 height 15
click at [365, 180] on input "b. -25" at bounding box center [365, 177] width 0 height 5
radio input "true"
drag, startPoint x: 383, startPoint y: 297, endPoint x: 392, endPoint y: 299, distance: 8.9
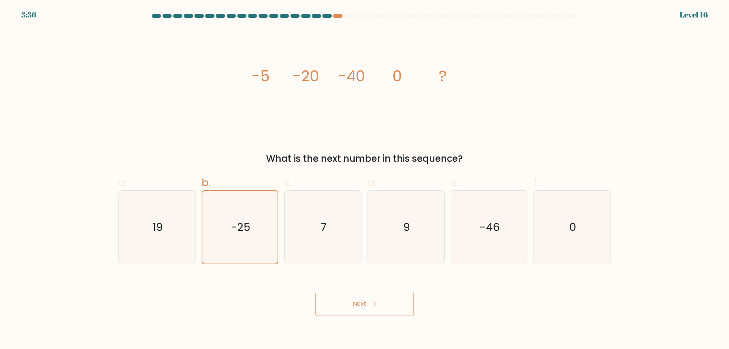
click at [383, 298] on button "Next" at bounding box center [364, 304] width 99 height 24
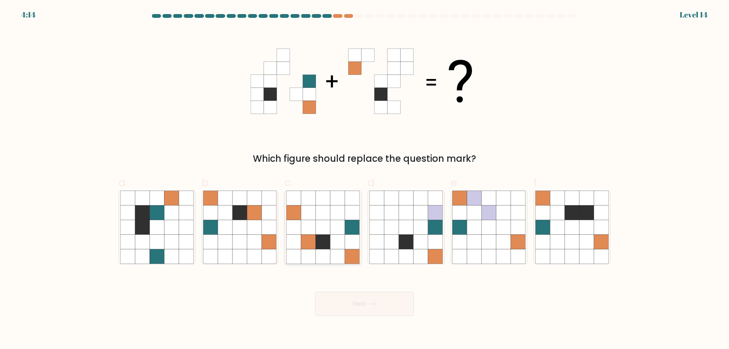
click at [296, 233] on icon at bounding box center [294, 227] width 14 height 14
click at [365, 180] on input "c." at bounding box center [365, 177] width 0 height 5
radio input "true"
click at [386, 295] on button "Next" at bounding box center [364, 304] width 99 height 24
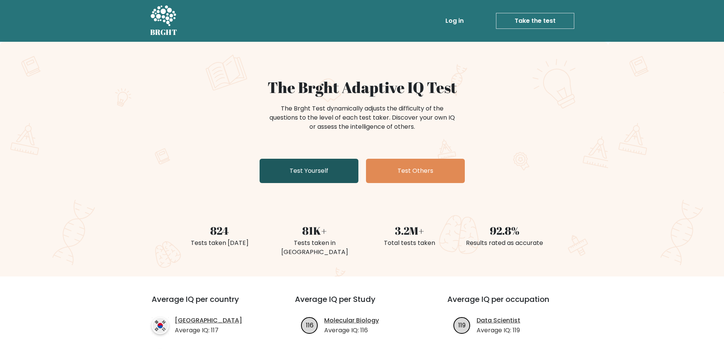
click at [315, 169] on link "Test Yourself" at bounding box center [309, 171] width 99 height 24
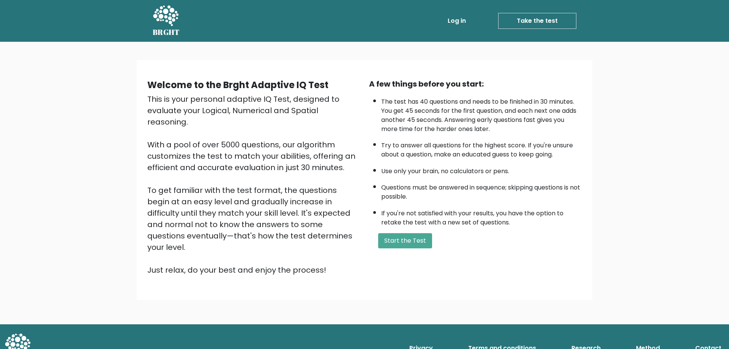
click at [426, 234] on button "Start the Test" at bounding box center [405, 240] width 54 height 15
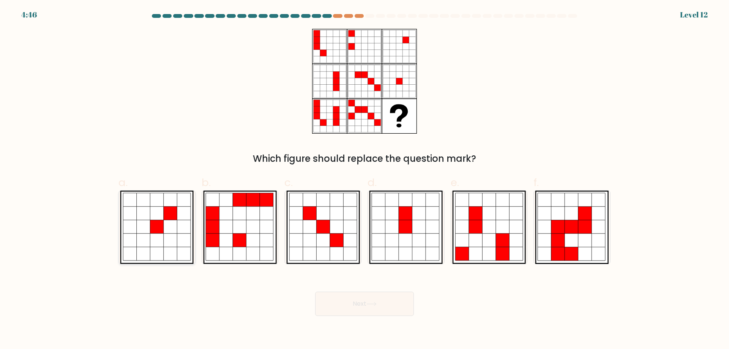
click at [171, 206] on icon at bounding box center [171, 200] width 14 height 14
click at [365, 180] on input "a." at bounding box center [365, 177] width 0 height 5
radio input "true"
click at [396, 302] on button "Next" at bounding box center [364, 304] width 99 height 24
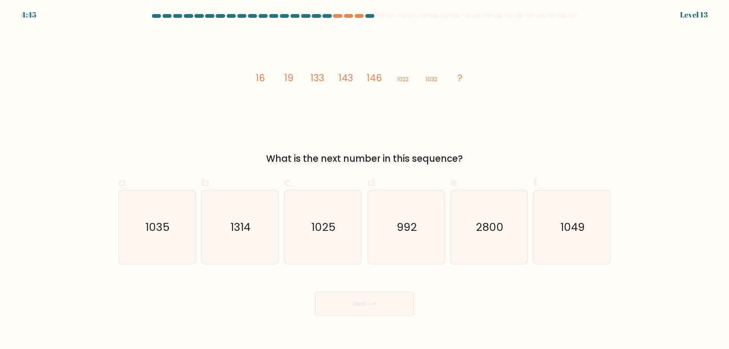
click at [373, 302] on button "Next" at bounding box center [364, 304] width 99 height 24
click at [338, 223] on icon "1025" at bounding box center [322, 227] width 73 height 73
click at [365, 180] on input "c. [DATE]" at bounding box center [365, 177] width 0 height 5
radio input "true"
click at [371, 302] on button "Next" at bounding box center [364, 304] width 99 height 24
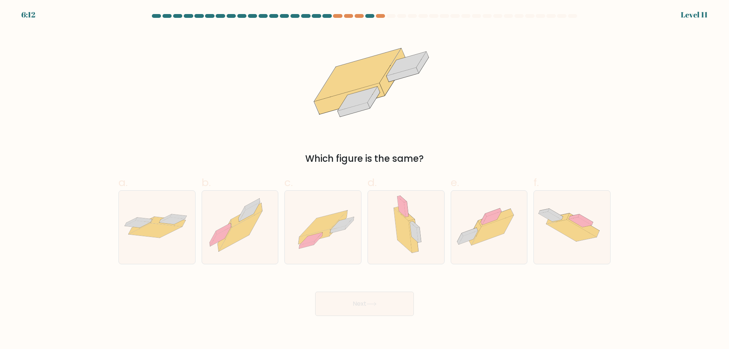
click at [367, 310] on button "Next" at bounding box center [364, 304] width 99 height 24
click at [344, 225] on icon at bounding box center [342, 223] width 23 height 13
click at [365, 180] on input "c." at bounding box center [365, 177] width 0 height 5
radio input "true"
click at [374, 304] on icon at bounding box center [371, 303] width 9 height 3
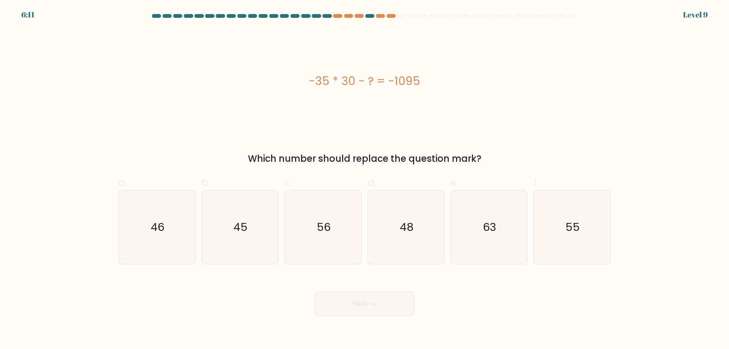
drag, startPoint x: 369, startPoint y: 304, endPoint x: 362, endPoint y: 275, distance: 30.0
click at [369, 303] on icon at bounding box center [372, 304] width 10 height 4
click at [343, 228] on icon "56" at bounding box center [322, 227] width 73 height 73
click at [365, 180] on input "c. 56" at bounding box center [365, 177] width 0 height 5
radio input "true"
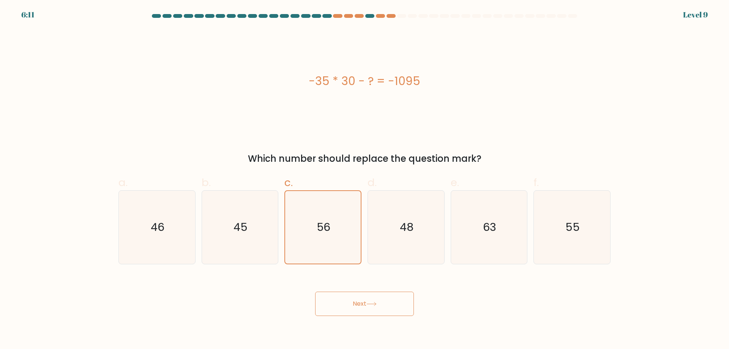
drag, startPoint x: 371, startPoint y: 304, endPoint x: 365, endPoint y: 291, distance: 15.0
click at [372, 304] on icon at bounding box center [371, 303] width 9 height 3
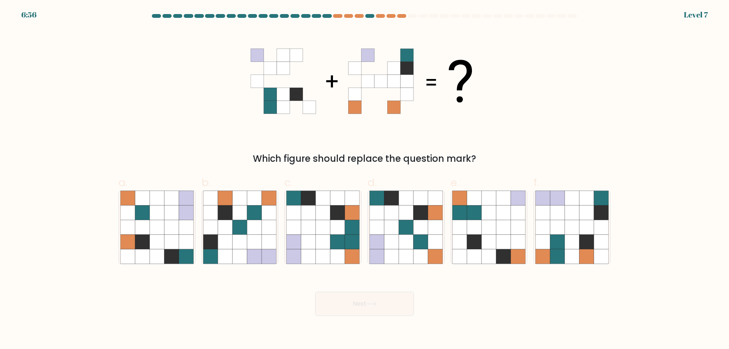
click at [373, 310] on button "Next" at bounding box center [364, 304] width 99 height 24
click at [344, 228] on icon at bounding box center [338, 227] width 14 height 14
click at [365, 180] on input "c." at bounding box center [365, 177] width 0 height 5
radio input "true"
drag, startPoint x: 374, startPoint y: 315, endPoint x: 340, endPoint y: 239, distance: 83.7
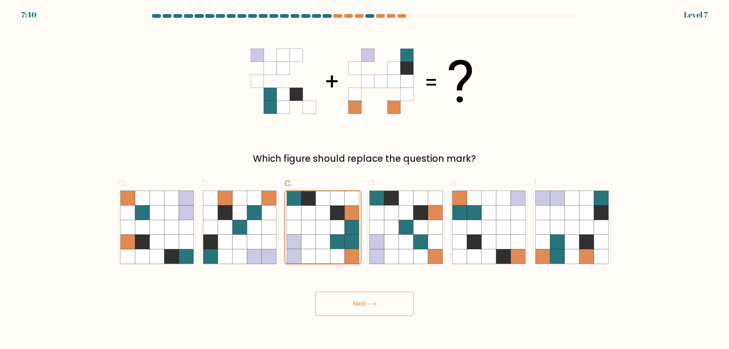
click at [375, 314] on button "Next" at bounding box center [364, 304] width 99 height 24
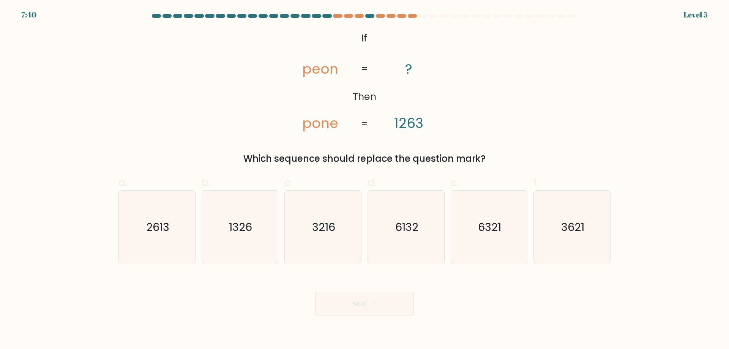
drag, startPoint x: 337, startPoint y: 228, endPoint x: 365, endPoint y: 291, distance: 68.1
click at [342, 230] on icon "3216" at bounding box center [322, 227] width 73 height 73
click at [365, 180] on input "c. 3216" at bounding box center [365, 177] width 0 height 5
radio input "true"
click at [370, 299] on button "Next" at bounding box center [364, 304] width 99 height 24
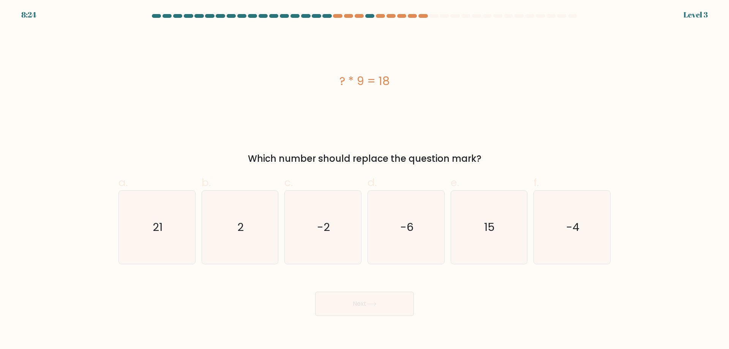
click at [372, 301] on button "Next" at bounding box center [364, 304] width 99 height 24
click at [342, 229] on icon "-2" at bounding box center [322, 227] width 73 height 73
click at [365, 180] on input "c. -2" at bounding box center [365, 177] width 0 height 5
radio input "true"
click at [371, 300] on button "Next" at bounding box center [364, 304] width 99 height 24
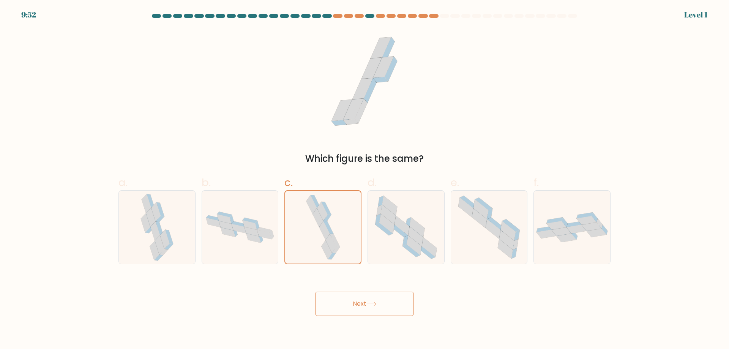
click at [360, 316] on button "Next" at bounding box center [364, 304] width 99 height 24
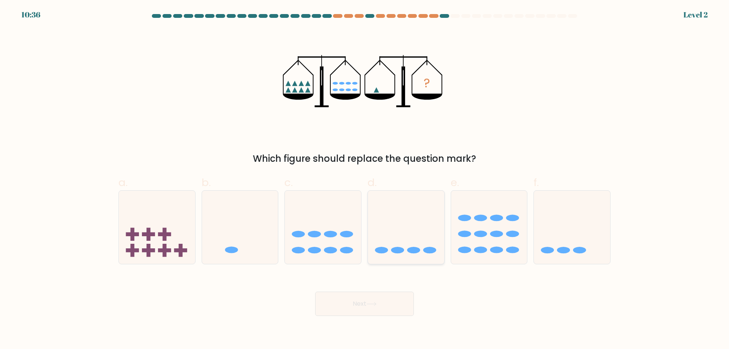
click at [414, 247] on icon at bounding box center [406, 227] width 76 height 63
click at [365, 180] on input "d." at bounding box center [365, 177] width 0 height 5
radio input "true"
click at [396, 302] on button "Next" at bounding box center [364, 304] width 99 height 24
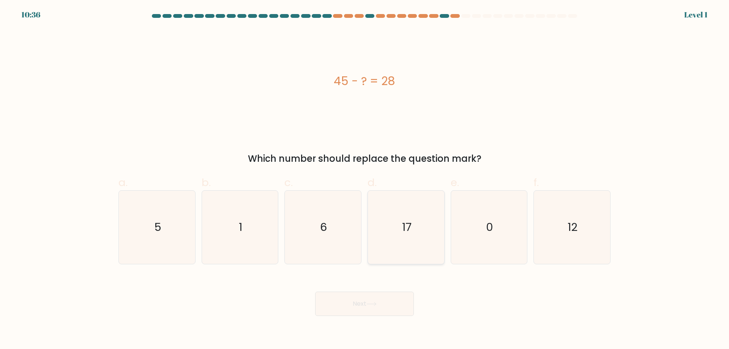
click at [431, 244] on icon "17" at bounding box center [406, 227] width 73 height 73
click at [365, 180] on input "d. 17" at bounding box center [365, 177] width 0 height 5
radio input "true"
click at [388, 305] on button "Next" at bounding box center [364, 304] width 99 height 24
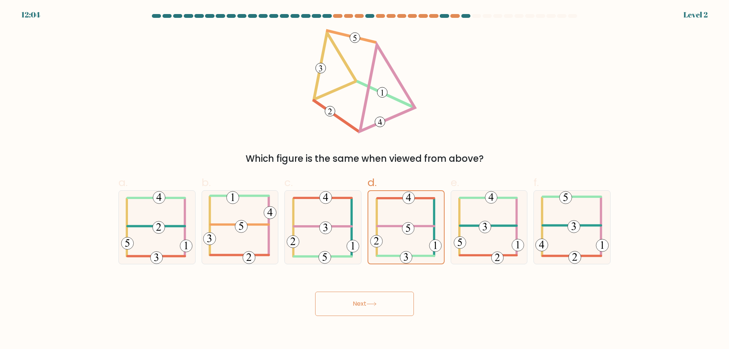
click at [388, 302] on button "Next" at bounding box center [364, 304] width 99 height 24
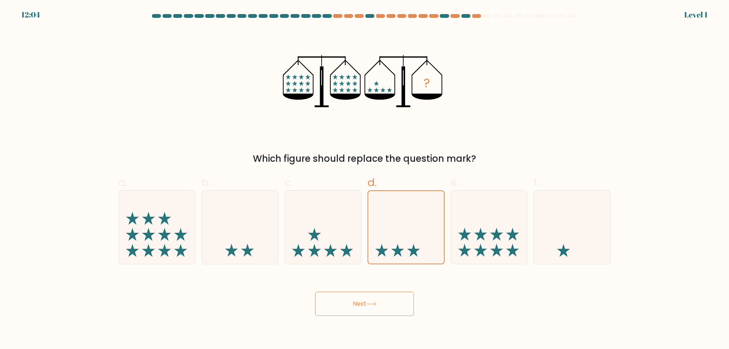
click at [382, 307] on button "Next" at bounding box center [364, 304] width 99 height 24
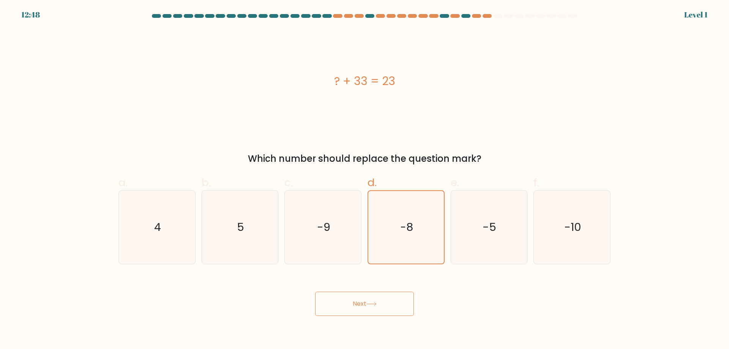
click at [387, 308] on button "Next" at bounding box center [364, 304] width 99 height 24
click at [419, 242] on icon "-8" at bounding box center [406, 227] width 73 height 73
click at [365, 180] on input "d. -8" at bounding box center [365, 177] width 0 height 5
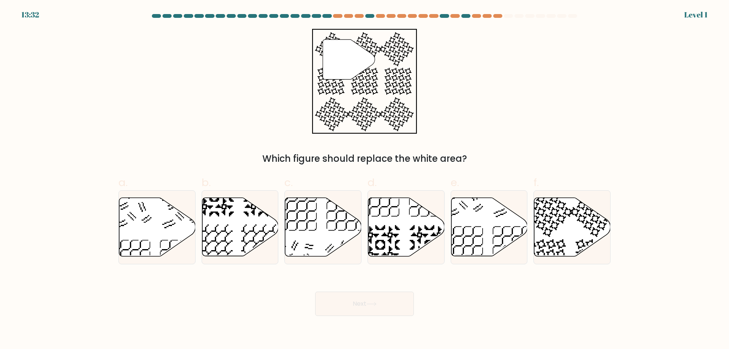
click at [387, 302] on button "Next" at bounding box center [364, 304] width 99 height 24
click at [434, 234] on icon at bounding box center [430, 245] width 40 height 40
click at [365, 180] on input "d." at bounding box center [365, 177] width 0 height 5
radio input "true"
click at [392, 296] on button "Next" at bounding box center [364, 304] width 99 height 24
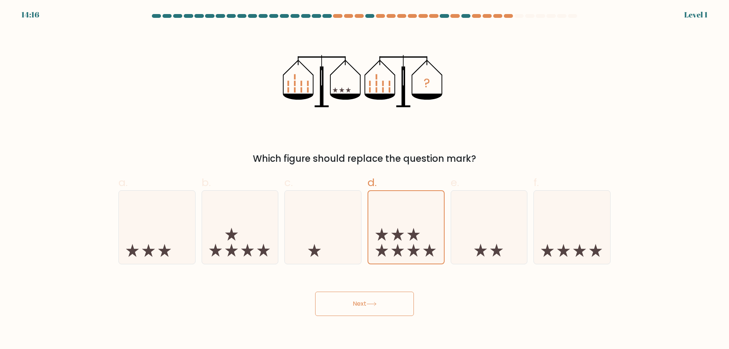
click at [392, 292] on button "Next" at bounding box center [364, 304] width 99 height 24
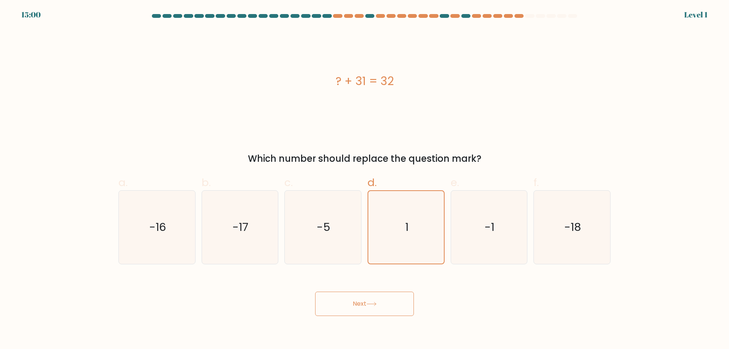
click at [391, 296] on button "Next" at bounding box center [364, 304] width 99 height 24
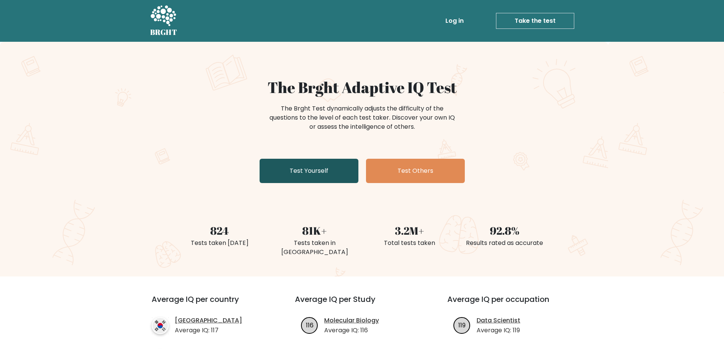
click at [317, 172] on link "Test Yourself" at bounding box center [309, 171] width 99 height 24
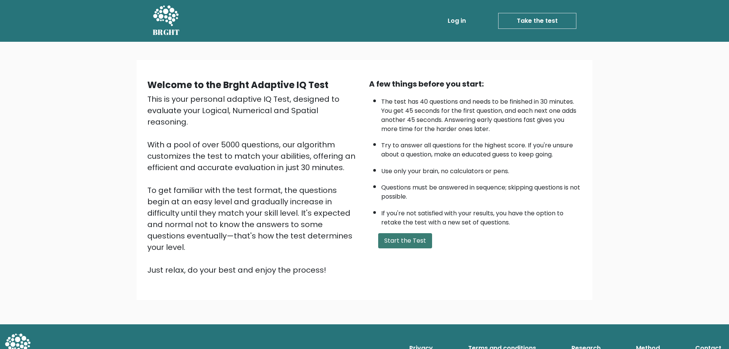
click at [416, 239] on button "Start the Test" at bounding box center [405, 240] width 54 height 15
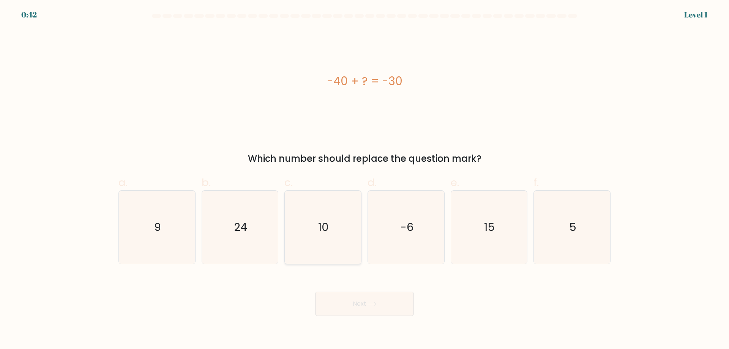
click at [325, 220] on text "10" at bounding box center [324, 227] width 11 height 15
click at [365, 180] on input "c. 10" at bounding box center [365, 177] width 0 height 5
radio input "true"
drag, startPoint x: 404, startPoint y: 294, endPoint x: 408, endPoint y: 295, distance: 4.2
click at [403, 295] on button "Next" at bounding box center [364, 304] width 99 height 24
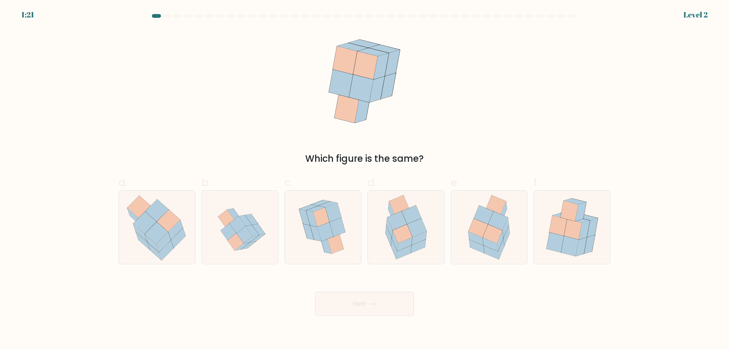
click at [708, 14] on form at bounding box center [364, 165] width 729 height 302
click at [516, 231] on icon at bounding box center [489, 227] width 57 height 73
click at [365, 180] on input "e." at bounding box center [365, 177] width 0 height 5
radio input "true"
click at [394, 306] on button "Next" at bounding box center [364, 304] width 99 height 24
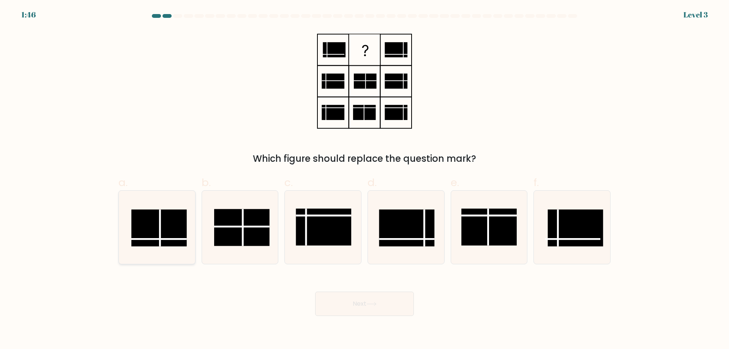
click at [163, 241] on rect at bounding box center [158, 228] width 55 height 37
click at [365, 180] on input "a." at bounding box center [365, 177] width 0 height 5
radio input "true"
click at [384, 307] on button "Next" at bounding box center [364, 304] width 99 height 24
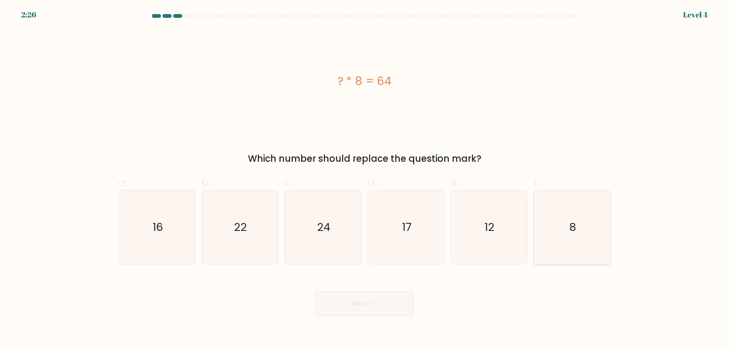
click at [565, 247] on icon "8" at bounding box center [572, 227] width 73 height 73
click at [365, 180] on input "f. 8" at bounding box center [365, 177] width 0 height 5
radio input "true"
click at [372, 301] on button "Next" at bounding box center [364, 304] width 99 height 24
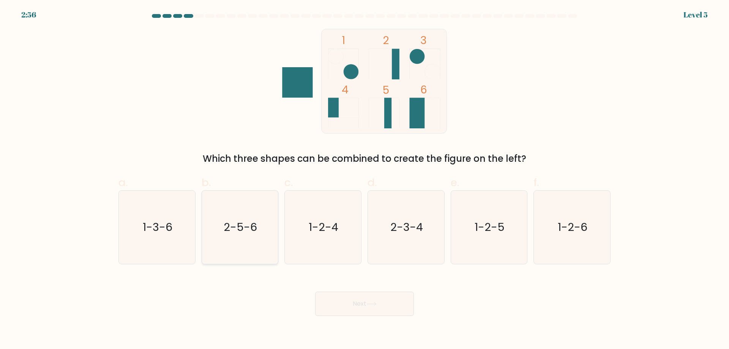
click at [253, 234] on text "2-5-6" at bounding box center [240, 227] width 33 height 15
click at [365, 180] on input "b. 2-5-6" at bounding box center [365, 177] width 0 height 5
radio input "true"
click at [397, 308] on button "Next" at bounding box center [364, 304] width 99 height 24
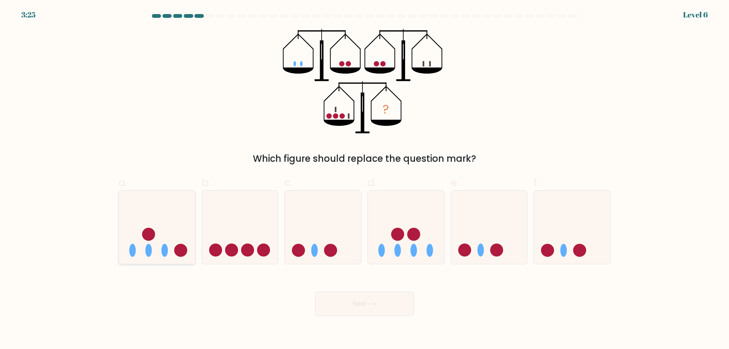
click at [129, 219] on icon at bounding box center [157, 227] width 76 height 63
click at [365, 180] on input "a." at bounding box center [365, 177] width 0 height 5
radio input "true"
click at [382, 316] on body "3:23 Level 6" at bounding box center [364, 174] width 729 height 349
click at [398, 306] on button "Next" at bounding box center [364, 304] width 99 height 24
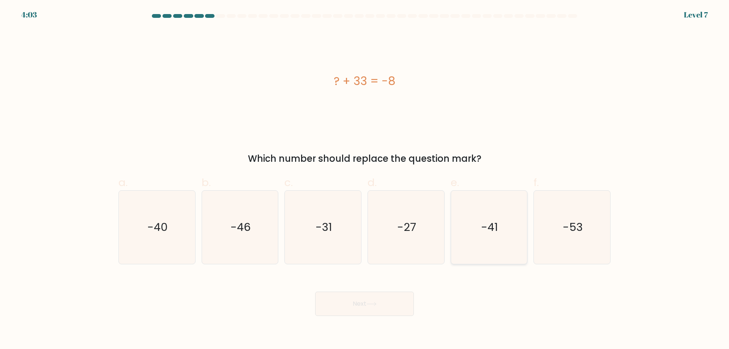
click at [484, 249] on icon "-41" at bounding box center [489, 227] width 73 height 73
click at [365, 180] on input "e. -41" at bounding box center [365, 177] width 0 height 5
radio input "true"
click at [384, 304] on button "Next" at bounding box center [364, 304] width 99 height 24
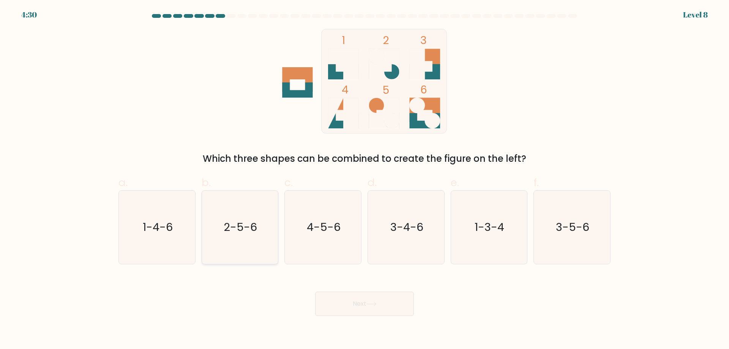
click at [234, 243] on icon "2-5-6" at bounding box center [239, 227] width 73 height 73
click at [365, 180] on input "b. 2-5-6" at bounding box center [365, 177] width 0 height 5
radio input "true"
click at [365, 303] on button "Next" at bounding box center [364, 304] width 99 height 24
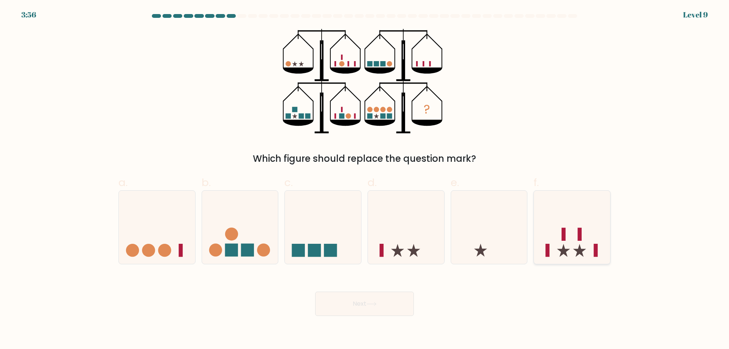
click at [580, 216] on icon at bounding box center [572, 227] width 76 height 63
click at [365, 180] on input "f." at bounding box center [365, 177] width 0 height 5
radio input "true"
click at [385, 311] on button "Next" at bounding box center [364, 304] width 99 height 24
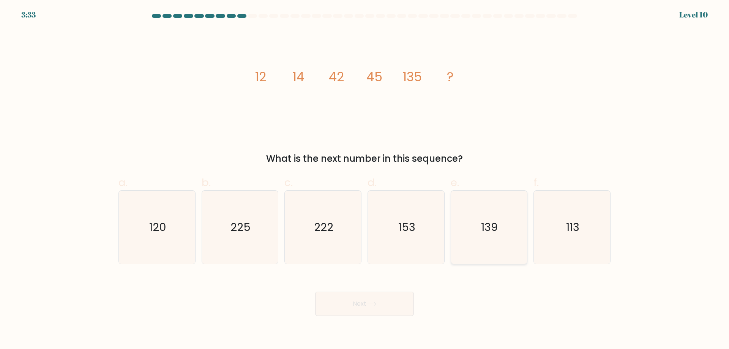
click at [472, 240] on icon "139" at bounding box center [489, 227] width 73 height 73
click at [365, 180] on input "e. 139" at bounding box center [365, 177] width 0 height 5
radio input "true"
click at [394, 306] on button "Next" at bounding box center [364, 304] width 99 height 24
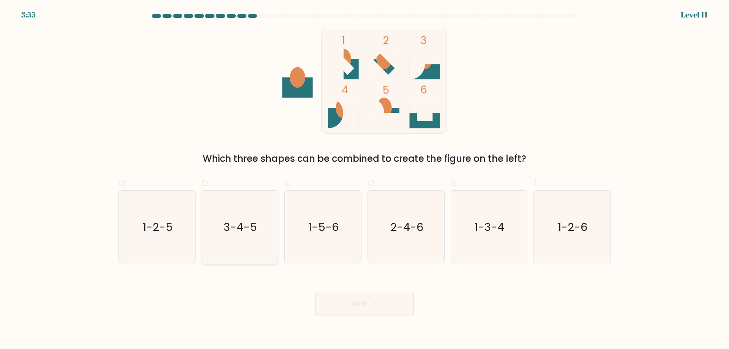
click at [255, 232] on text "3-4-5" at bounding box center [240, 227] width 33 height 15
click at [365, 180] on input "b. 3-4-5" at bounding box center [365, 177] width 0 height 5
radio input "true"
click at [377, 308] on button "Next" at bounding box center [364, 304] width 99 height 24
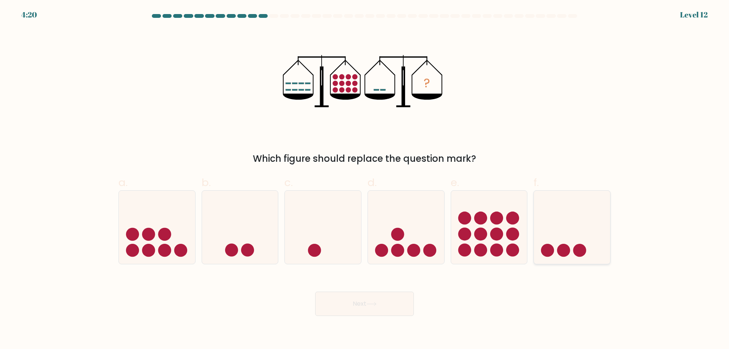
click at [568, 244] on icon at bounding box center [572, 227] width 76 height 63
click at [365, 180] on input "f." at bounding box center [365, 177] width 0 height 5
radio input "true"
click at [386, 298] on button "Next" at bounding box center [364, 304] width 99 height 24
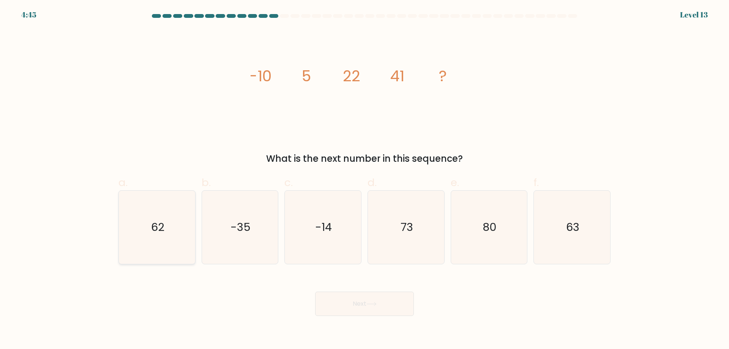
click at [162, 225] on text "62" at bounding box center [157, 227] width 13 height 15
click at [365, 180] on input "a. 62" at bounding box center [365, 177] width 0 height 5
radio input "true"
click at [372, 310] on button "Next" at bounding box center [364, 304] width 99 height 24
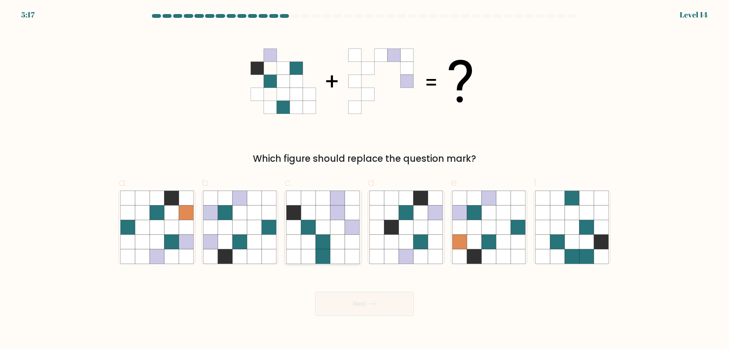
click at [320, 233] on icon at bounding box center [323, 227] width 14 height 14
click at [365, 180] on input "c." at bounding box center [365, 177] width 0 height 5
radio input "true"
click at [384, 307] on button "Next" at bounding box center [364, 304] width 99 height 24
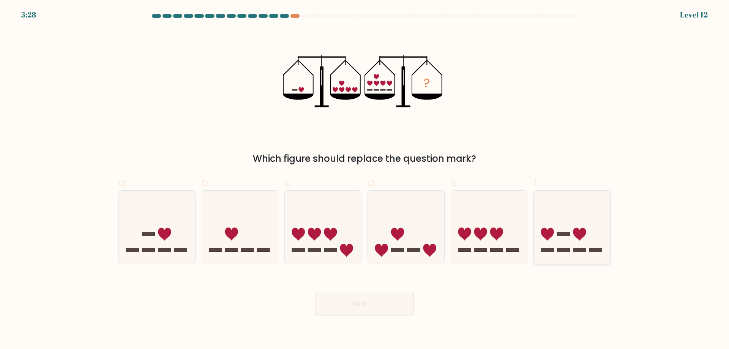
click at [556, 239] on icon at bounding box center [572, 227] width 76 height 63
click at [365, 180] on input "f." at bounding box center [365, 177] width 0 height 5
radio input "true"
click at [180, 234] on icon at bounding box center [157, 227] width 76 height 63
click at [365, 180] on input "a." at bounding box center [365, 177] width 0 height 5
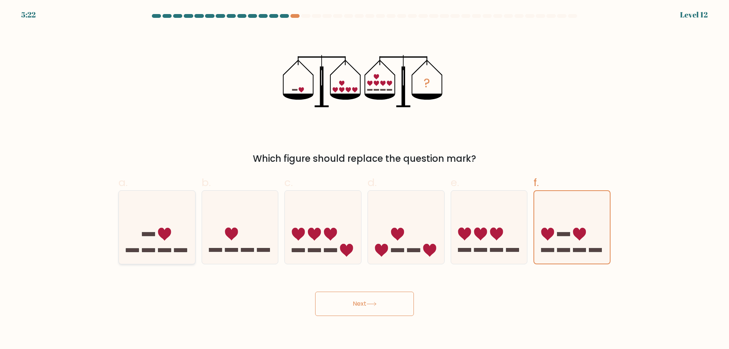
radio input "true"
click at [370, 307] on button "Next" at bounding box center [364, 304] width 99 height 24
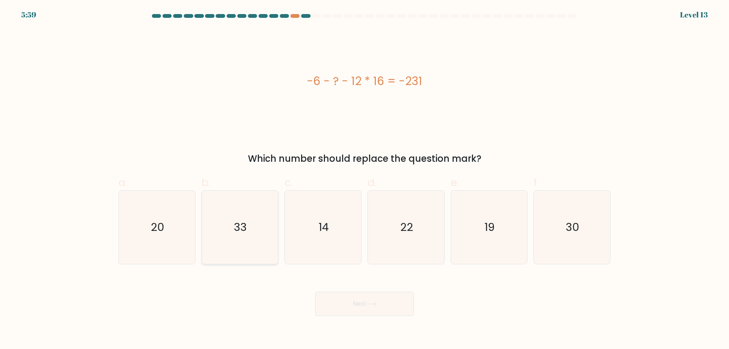
click at [242, 229] on text "33" at bounding box center [240, 227] width 13 height 15
click at [365, 180] on input "b. 33" at bounding box center [365, 177] width 0 height 5
radio input "true"
click at [382, 305] on button "Next" at bounding box center [364, 304] width 99 height 24
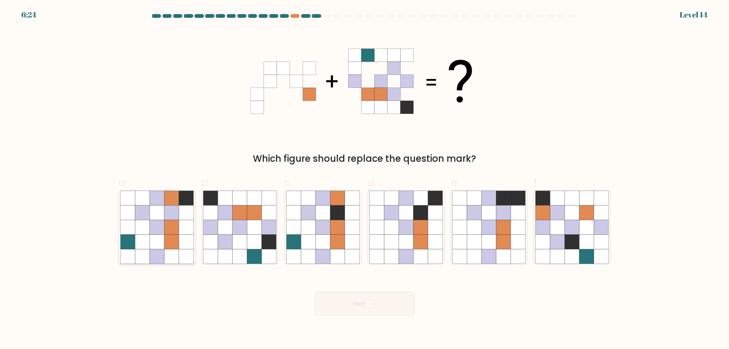
click at [165, 252] on icon at bounding box center [172, 256] width 14 height 14
click at [365, 180] on input "a." at bounding box center [365, 177] width 0 height 5
radio input "true"
click at [390, 303] on button "Next" at bounding box center [364, 304] width 99 height 24
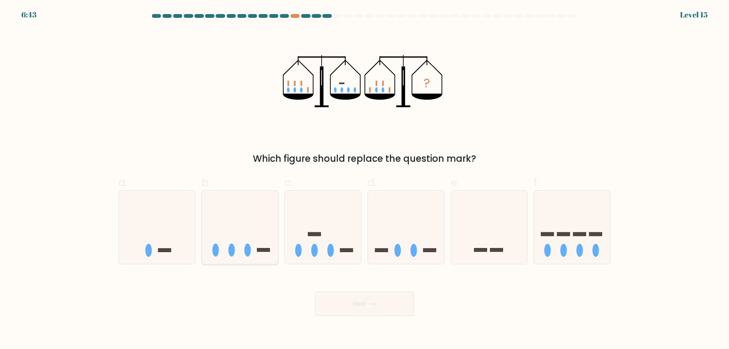
click at [260, 225] on icon at bounding box center [240, 227] width 76 height 63
click at [365, 180] on input "b." at bounding box center [365, 177] width 0 height 5
radio input "true"
click at [361, 302] on button "Next" at bounding box center [364, 304] width 99 height 24
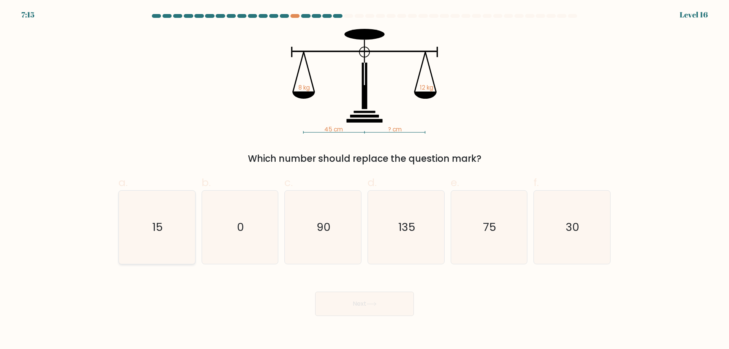
click at [166, 232] on icon "15" at bounding box center [156, 227] width 73 height 73
click at [365, 180] on input "a. 15" at bounding box center [365, 177] width 0 height 5
radio input "true"
click at [578, 231] on text "30" at bounding box center [573, 227] width 14 height 15
click at [365, 180] on input "f. 30" at bounding box center [365, 177] width 0 height 5
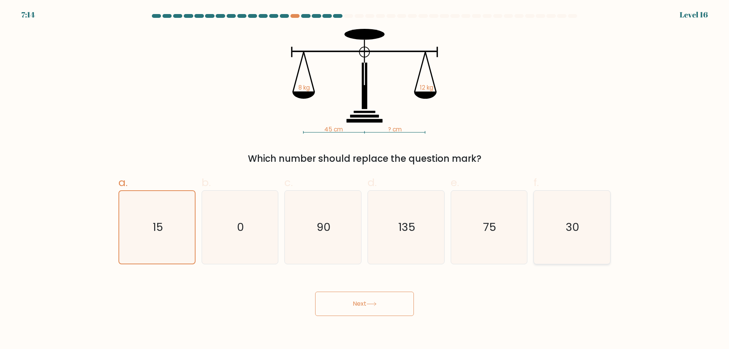
radio input "true"
click at [398, 302] on button "Next" at bounding box center [364, 304] width 99 height 24
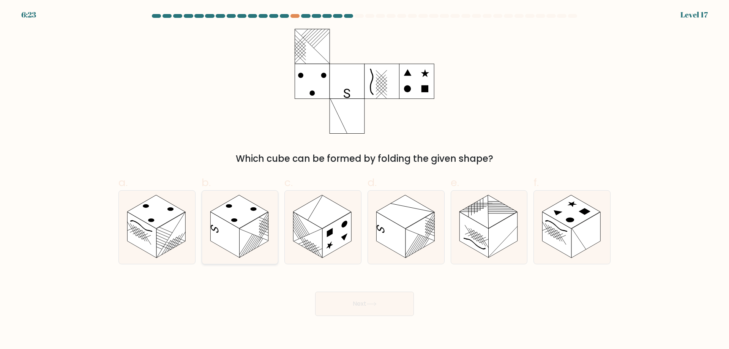
click at [250, 232] on rect at bounding box center [253, 235] width 29 height 46
click at [365, 180] on input "b." at bounding box center [365, 177] width 0 height 5
radio input "true"
click at [364, 302] on button "Next" at bounding box center [364, 304] width 99 height 24
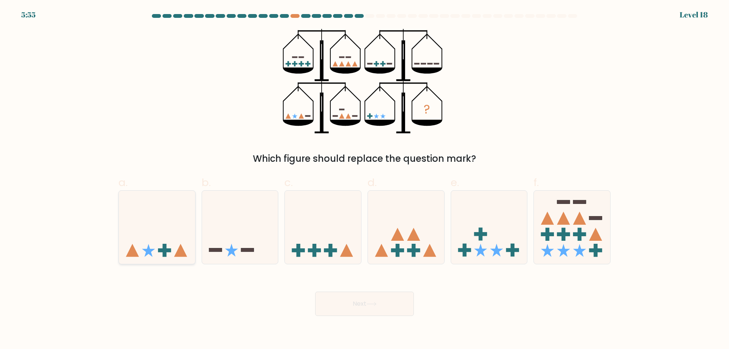
click at [156, 252] on icon at bounding box center [157, 227] width 76 height 63
click at [365, 180] on input "a." at bounding box center [365, 177] width 0 height 5
radio input "true"
click at [386, 313] on button "Next" at bounding box center [364, 304] width 99 height 24
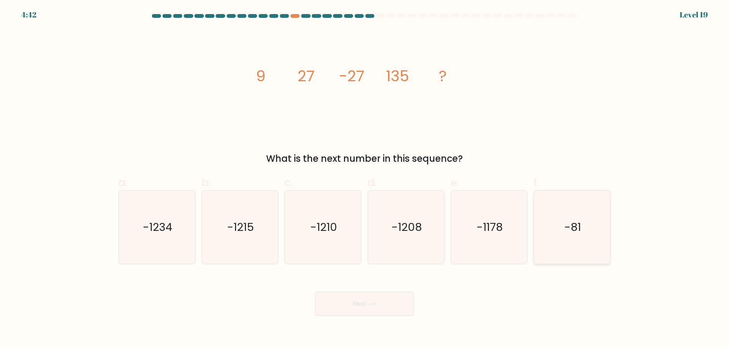
click at [572, 241] on icon "-81" at bounding box center [572, 227] width 73 height 73
click at [365, 180] on input "f. -81" at bounding box center [365, 177] width 0 height 5
radio input "true"
click at [265, 237] on icon "-1215" at bounding box center [239, 227] width 73 height 73
click at [365, 180] on input "b. -1215" at bounding box center [365, 177] width 0 height 5
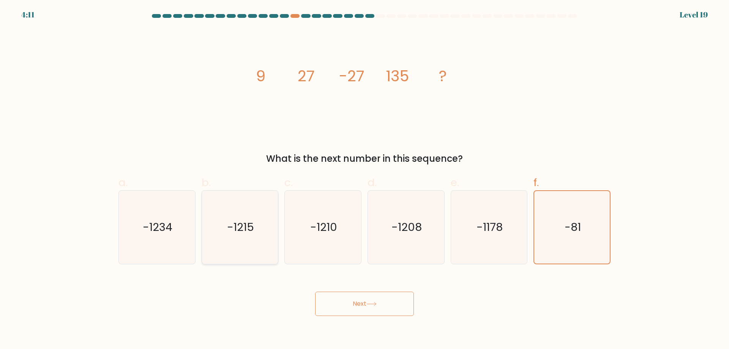
radio input "true"
click at [372, 299] on button "Next" at bounding box center [364, 304] width 99 height 24
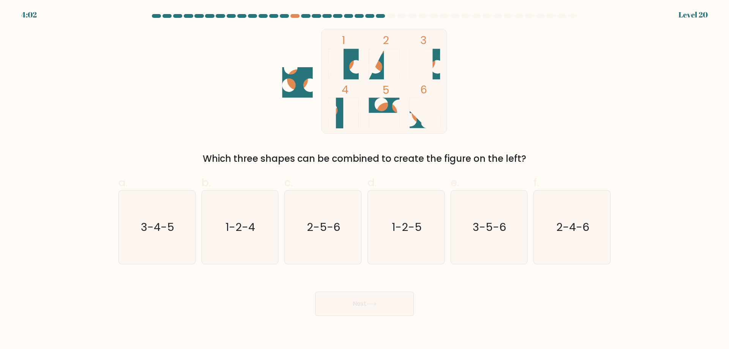
click at [349, 63] on icon at bounding box center [343, 64] width 31 height 31
click at [392, 63] on rect at bounding box center [392, 64] width 15 height 31
click at [423, 120] on icon at bounding box center [425, 113] width 31 height 31
click at [157, 244] on icon "3-4-5" at bounding box center [156, 227] width 73 height 73
click at [365, 180] on input "a. 3-4-5" at bounding box center [365, 177] width 0 height 5
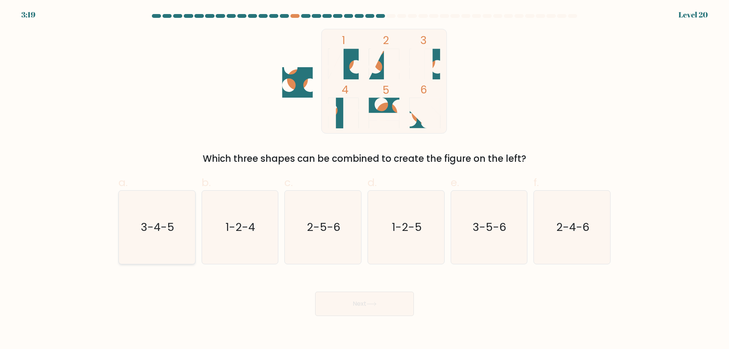
radio input "true"
click at [379, 307] on button "Next" at bounding box center [364, 304] width 99 height 24
click at [390, 305] on button "Next" at bounding box center [364, 304] width 99 height 24
click at [379, 304] on button "Next" at bounding box center [364, 304] width 99 height 24
click at [250, 288] on div "Next" at bounding box center [365, 295] width 502 height 43
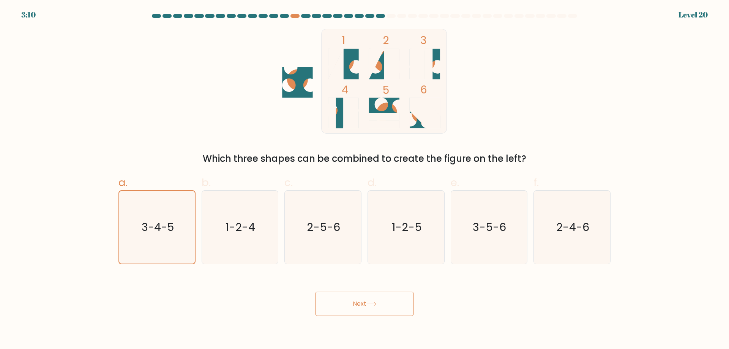
click at [334, 301] on button "Next" at bounding box center [364, 304] width 99 height 24
click at [335, 301] on button "Next" at bounding box center [364, 304] width 99 height 24
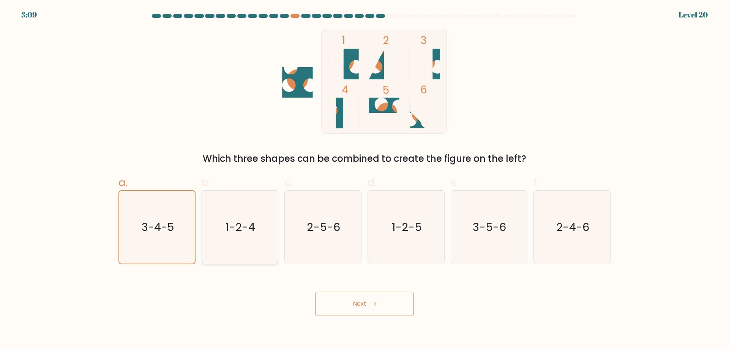
click at [273, 238] on icon "1-2-4" at bounding box center [239, 227] width 73 height 73
click at [365, 180] on input "b. 1-2-4" at bounding box center [365, 177] width 0 height 5
radio input "true"
click at [250, 235] on icon "1-2-4" at bounding box center [240, 227] width 73 height 73
click at [365, 180] on input "b. 1-2-4" at bounding box center [365, 177] width 0 height 5
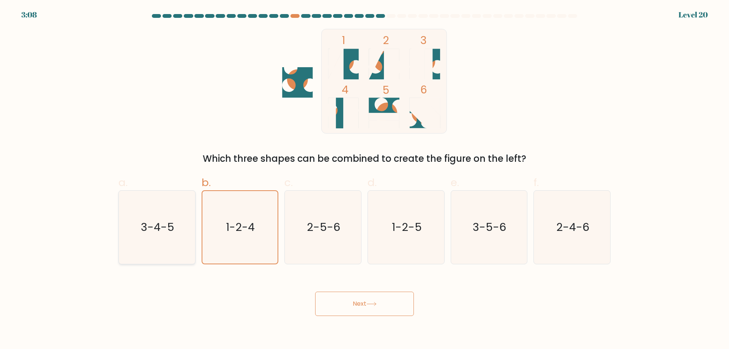
click at [179, 232] on icon "3-4-5" at bounding box center [156, 227] width 73 height 73
click at [365, 180] on input "a. 3-4-5" at bounding box center [365, 177] width 0 height 5
radio input "true"
click at [351, 313] on button "Next" at bounding box center [364, 304] width 99 height 24
click at [353, 313] on button "Next" at bounding box center [364, 304] width 99 height 24
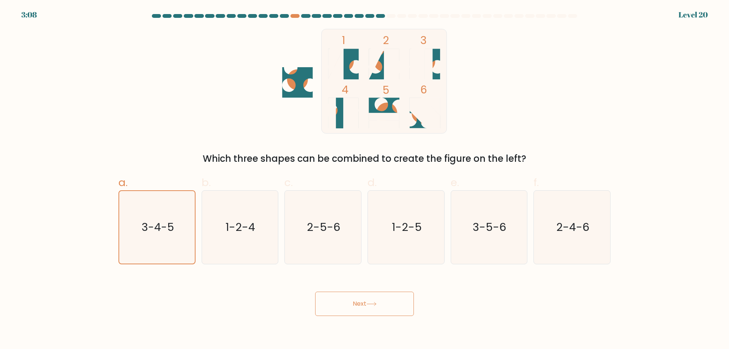
click at [353, 313] on button "Next" at bounding box center [364, 304] width 99 height 24
click at [354, 313] on button "Next" at bounding box center [364, 304] width 99 height 24
click at [354, 311] on button "Next" at bounding box center [364, 304] width 99 height 24
click at [355, 309] on button "Next" at bounding box center [364, 304] width 99 height 24
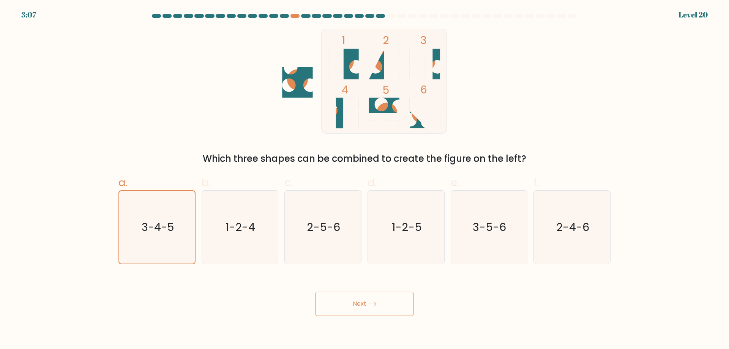
click at [355, 309] on button "Next" at bounding box center [364, 304] width 99 height 24
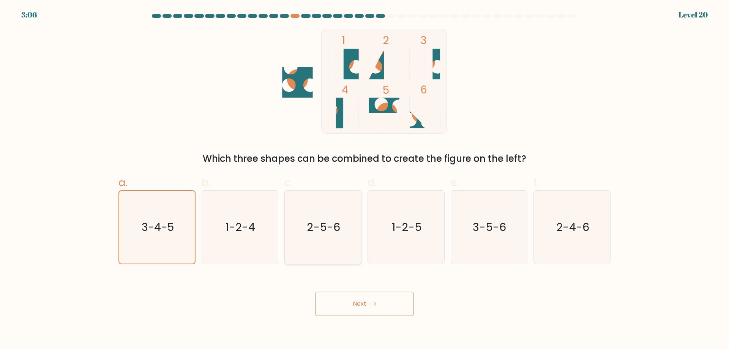
drag, startPoint x: 340, startPoint y: 225, endPoint x: 351, endPoint y: 249, distance: 25.8
click at [341, 225] on icon "2-5-6" at bounding box center [322, 227] width 73 height 73
click at [365, 180] on input "c. 2-5-6" at bounding box center [365, 177] width 0 height 5
radio input "true"
click at [364, 306] on button "Next" at bounding box center [364, 304] width 99 height 24
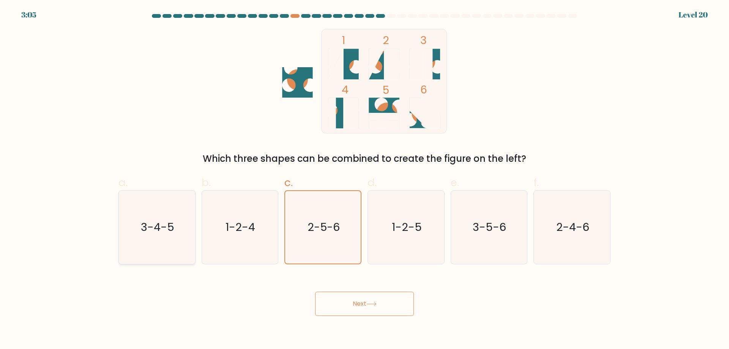
click at [166, 231] on text "3-4-5" at bounding box center [157, 227] width 33 height 15
click at [365, 180] on input "a. 3-4-5" at bounding box center [365, 177] width 0 height 5
radio input "true"
click at [353, 311] on button "Next" at bounding box center [364, 304] width 99 height 24
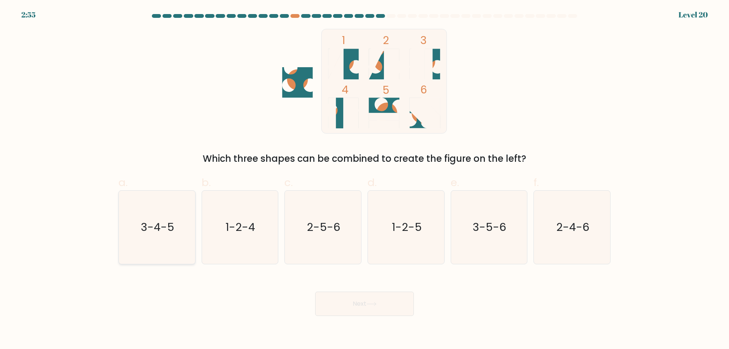
click at [178, 216] on icon "3-4-5" at bounding box center [156, 227] width 73 height 73
click at [365, 180] on input "a. 3-4-5" at bounding box center [365, 177] width 0 height 5
radio input "true"
click at [374, 304] on icon at bounding box center [372, 304] width 10 height 4
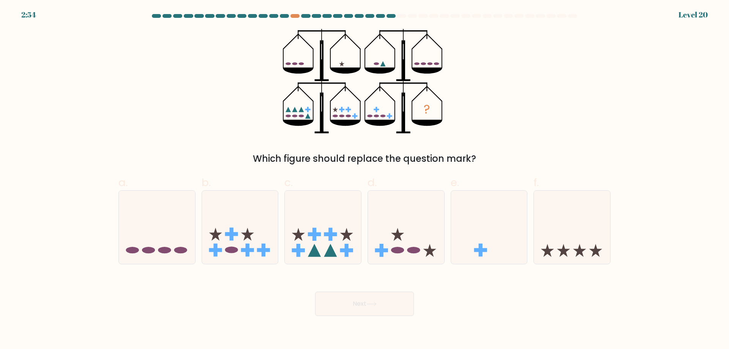
click at [374, 296] on button "Next" at bounding box center [364, 304] width 99 height 24
click at [568, 312] on div "Next" at bounding box center [365, 295] width 502 height 43
click at [396, 252] on ellipse at bounding box center [397, 250] width 13 height 6
click at [365, 180] on input "d." at bounding box center [365, 177] width 0 height 5
radio input "true"
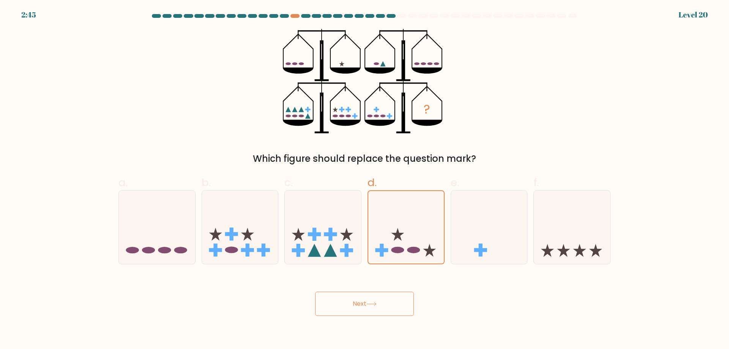
click at [396, 305] on button "Next" at bounding box center [364, 304] width 99 height 24
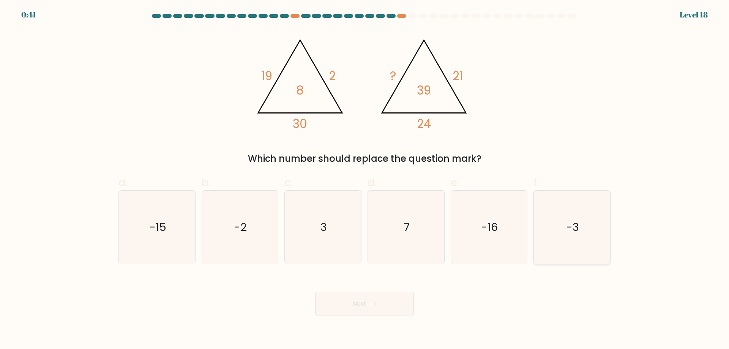
click at [560, 212] on icon "-3" at bounding box center [572, 227] width 73 height 73
click at [365, 180] on input "f. -3" at bounding box center [365, 177] width 0 height 5
radio input "true"
click at [375, 306] on icon at bounding box center [372, 304] width 10 height 4
